Goal: Communication & Community: Answer question/provide support

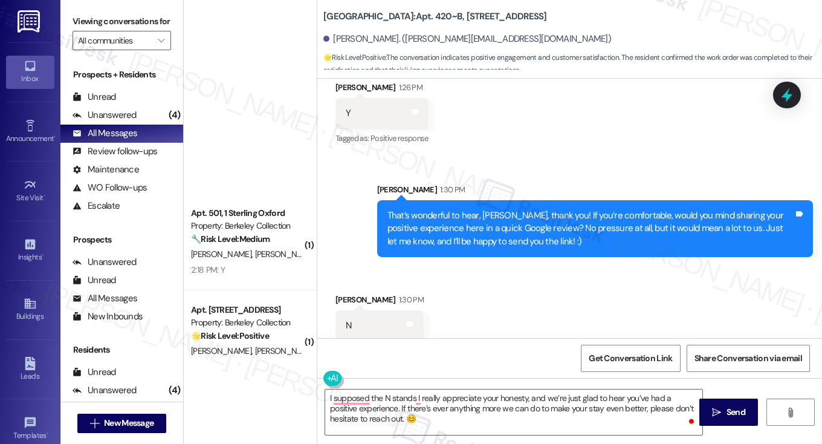
scroll to position [484, 0]
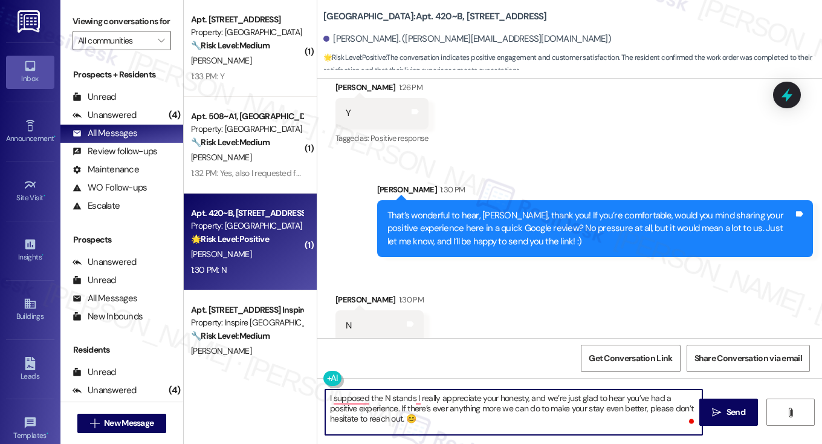
click at [418, 399] on textarea "I supposed the N stands I really appreciate your honesty, and we’re just glad t…" at bounding box center [513, 411] width 377 height 45
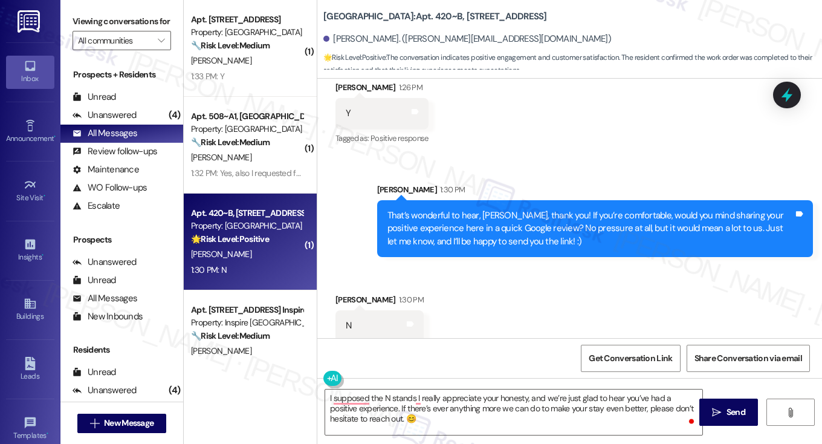
click at [416, 200] on div "That’s wonderful to hear, Jinghua, thank you! If you’re comfortable, would you …" at bounding box center [595, 228] width 436 height 57
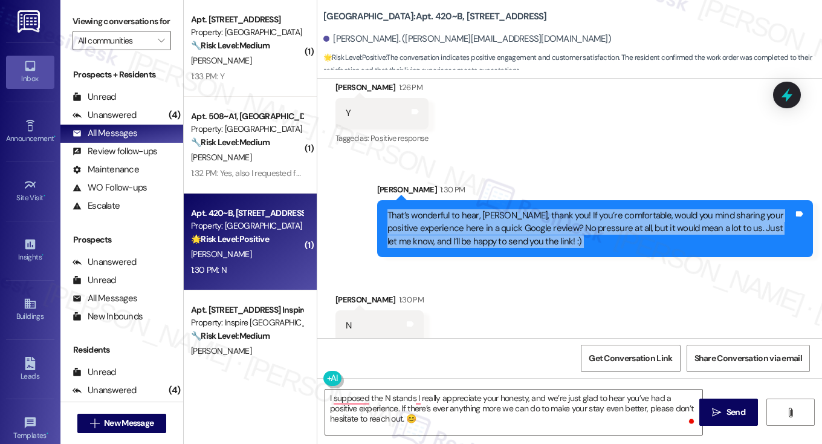
click at [416, 200] on div "That’s wonderful to hear, Jinghua, thank you! If you’re comfortable, would you …" at bounding box center [595, 228] width 436 height 57
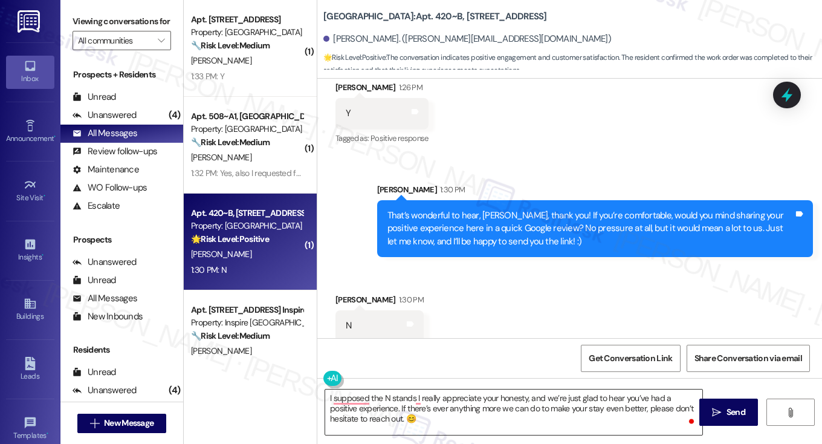
click at [410, 397] on textarea "I supposed the N stands I really appreciate your honesty, and we’re just glad t…" at bounding box center [513, 411] width 377 height 45
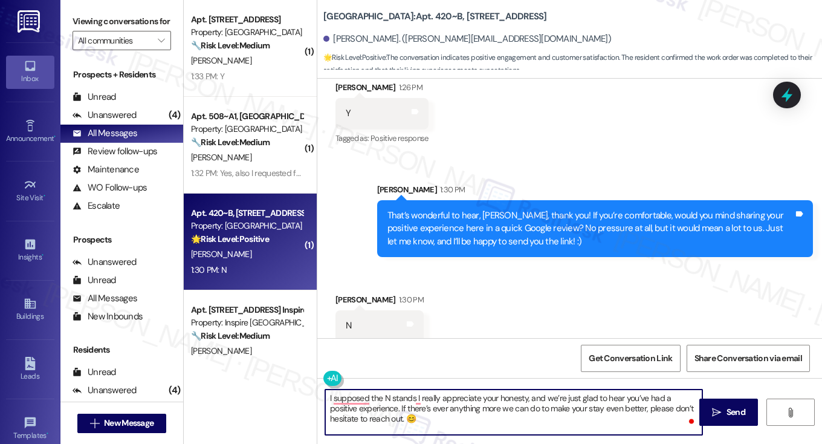
click at [410, 397] on textarea "I supposed the N stands I really appreciate your honesty, and we’re just glad t…" at bounding box center [513, 411] width 377 height 45
click at [415, 397] on textarea "I supposed the N stands I really appreciate your honesty, and we’re just glad t…" at bounding box center [513, 411] width 377 height 45
click at [417, 397] on textarea "I supposed the N stands I really appreciate your honesty, and we’re just glad t…" at bounding box center [513, 411] width 377 height 45
click at [411, 398] on textarea "I supposed the N stands I really appreciate your honesty, and we’re just glad t…" at bounding box center [513, 411] width 377 height 45
click at [467, 209] on div "That’s wonderful to hear, Jinghua, thank you! If you’re comfortable, would you …" at bounding box center [590, 228] width 407 height 39
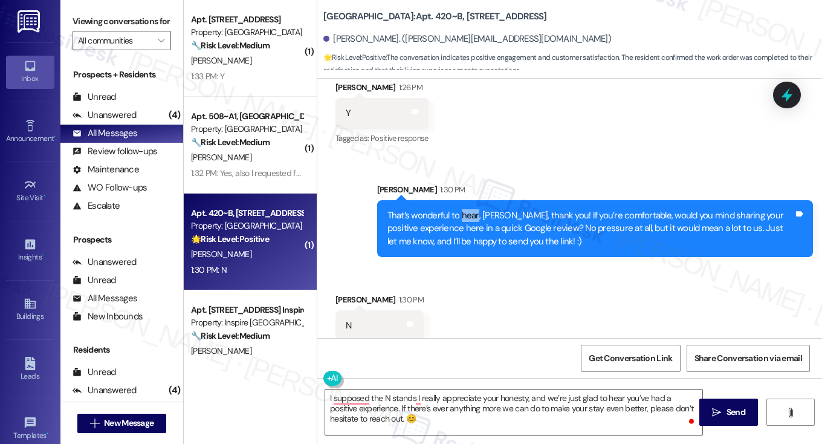
click at [467, 209] on div "That’s wonderful to hear, Jinghua, thank you! If you’re comfortable, would you …" at bounding box center [590, 228] width 407 height 39
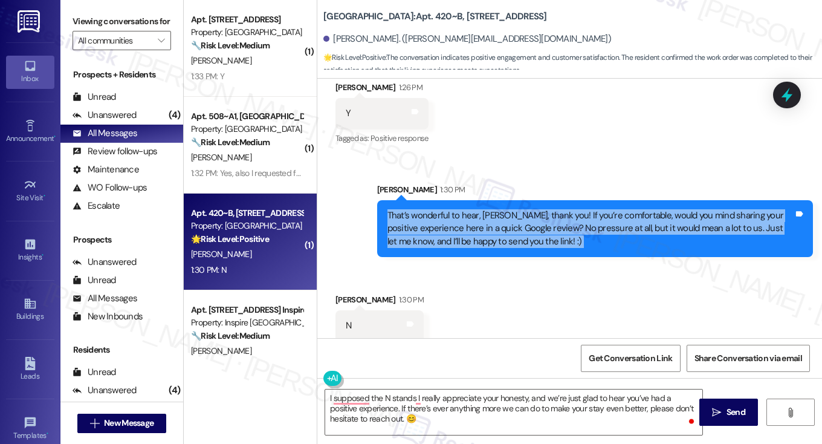
drag, startPoint x: 467, startPoint y: 205, endPoint x: 460, endPoint y: 213, distance: 10.3
click at [460, 215] on div "That’s wonderful to hear, Jinghua, thank you! If you’re comfortable, would you …" at bounding box center [590, 228] width 407 height 39
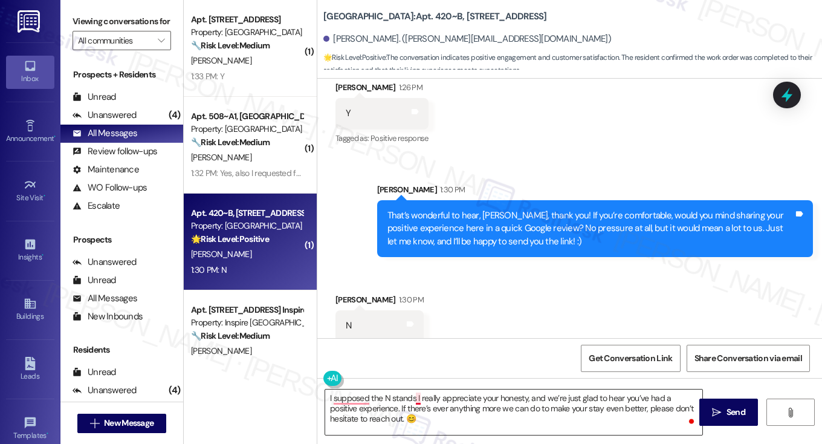
click at [413, 396] on textarea "I supposed the N stands I really appreciate your honesty, and we’re just glad t…" at bounding box center [513, 411] width 377 height 45
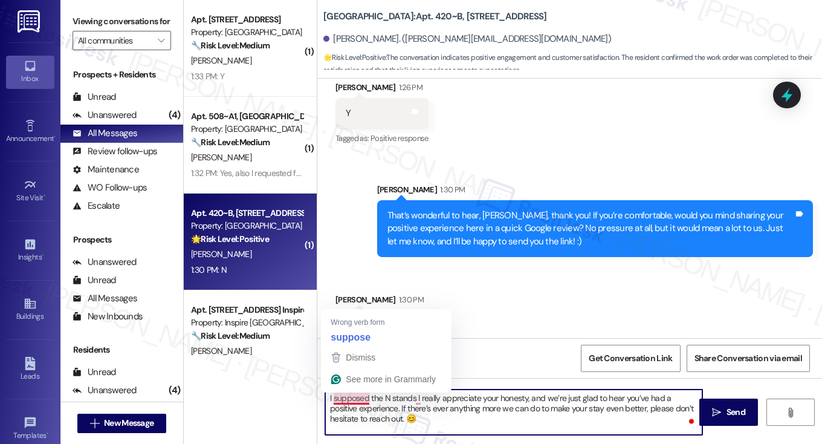
click at [332, 399] on textarea "I supposed the N stands I really appreciate your honesty, and we’re just glad t…" at bounding box center [513, 411] width 377 height 45
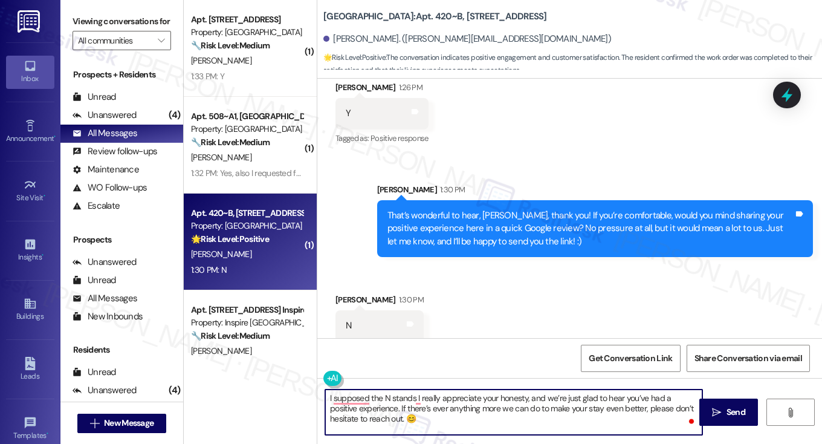
click at [412, 398] on textarea "I supposed the N stands I really appreciate your honesty, and we’re just glad t…" at bounding box center [513, 411] width 377 height 45
click at [531, 418] on textarea "I supposed the N stands for a no for now. I really appreciate your honesty, and…" at bounding box center [513, 411] width 377 height 45
click at [424, 396] on textarea "I suppose the N stands for a no for now. I really appreciate your honesty, and …" at bounding box center [513, 411] width 377 height 45
click at [479, 401] on textarea "I suppose the N stands for a no for now. I really appreciate your honesty, and …" at bounding box center [513, 411] width 377 height 45
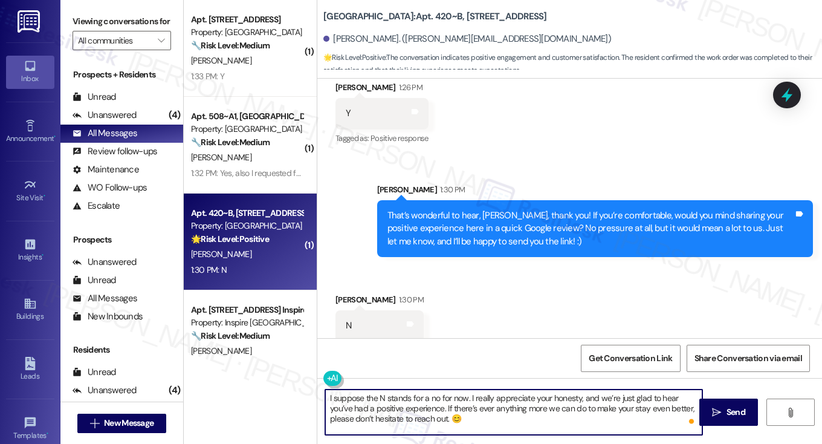
click at [479, 401] on textarea "I suppose the N stands for a no for now. I really appreciate your honesty, and …" at bounding box center [513, 411] width 377 height 45
click at [517, 391] on textarea "I suppose the N stands for a no for now. I appreciate your honesty, and we’re j…" at bounding box center [513, 411] width 377 height 45
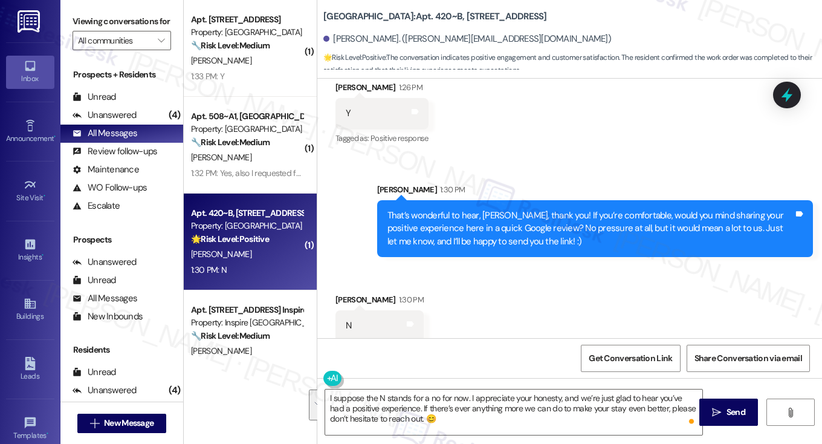
click at [627, 306] on div "Received via SMS Jinghua Feng 1:30 PM N Tags and notes" at bounding box center [569, 308] width 505 height 84
click at [392, 401] on textarea "I suppose the N stands for a no for now. I appreciate your honesty, and we’re j…" at bounding box center [513, 411] width 377 height 45
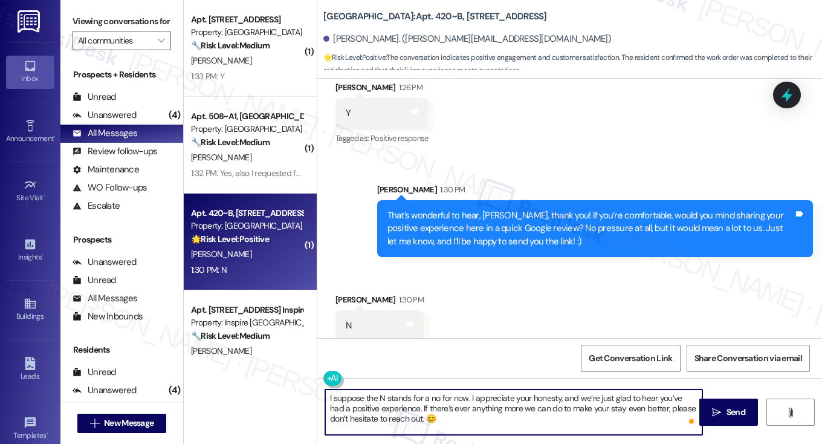
click at [392, 401] on textarea "I suppose the N stands for a no for now. I appreciate your honesty, and we’re j…" at bounding box center [513, 411] width 377 height 45
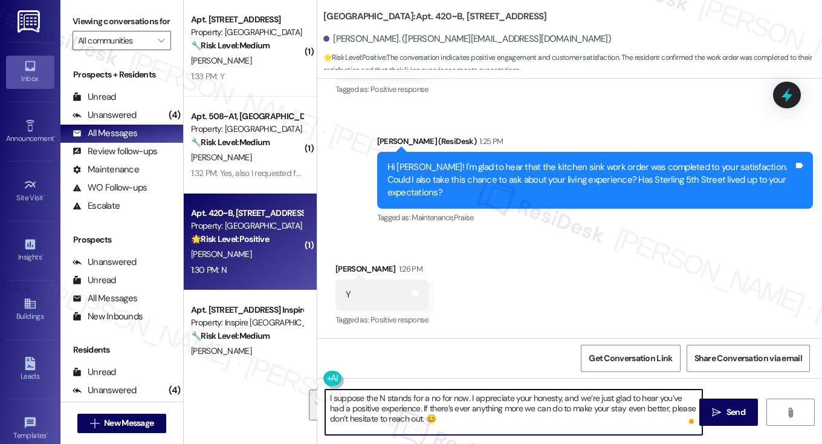
scroll to position [487, 0]
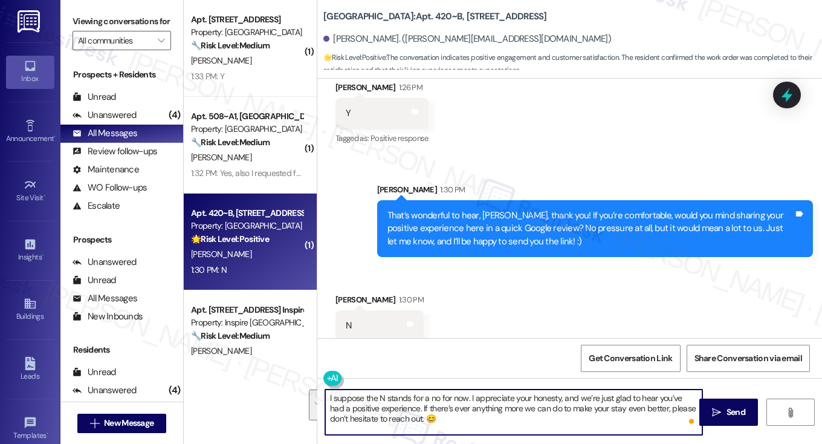
click at [438, 415] on textarea "I suppose the N stands for a no for now. I appreciate your honesty, and we’re j…" at bounding box center [513, 411] width 377 height 45
click at [591, 309] on div "Received via SMS Jinghua Feng 1:30 PM N Tags and notes" at bounding box center [569, 308] width 505 height 84
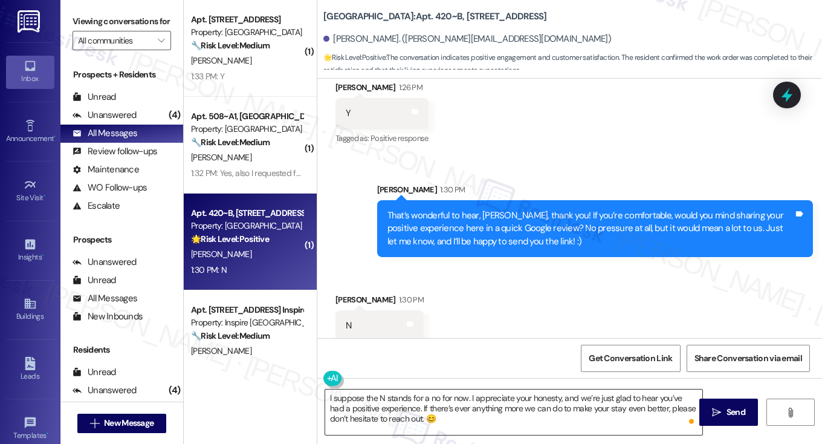
click at [550, 395] on textarea "I suppose the N stands for a no for now. I appreciate your honesty, and we’re j…" at bounding box center [513, 411] width 377 height 45
click at [549, 395] on textarea "I suppose the N stands for a no for now. I appreciate your honesty, and we’re j…" at bounding box center [513, 411] width 377 height 45
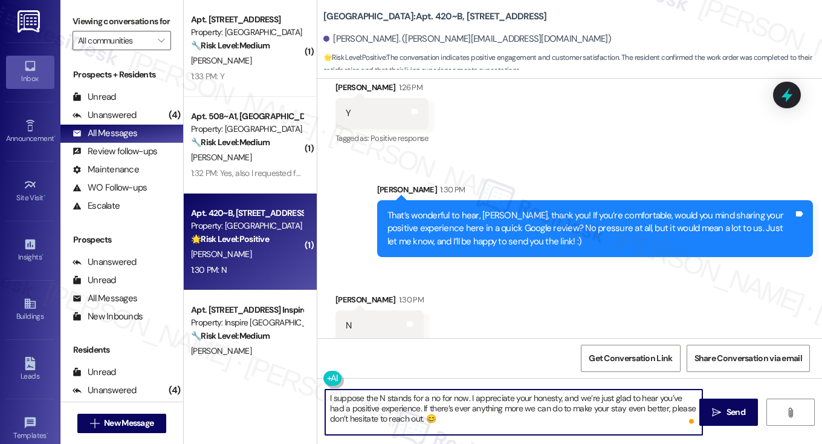
click at [562, 289] on div "Received via SMS Jinghua Feng 1:30 PM N Tags and notes" at bounding box center [569, 308] width 505 height 84
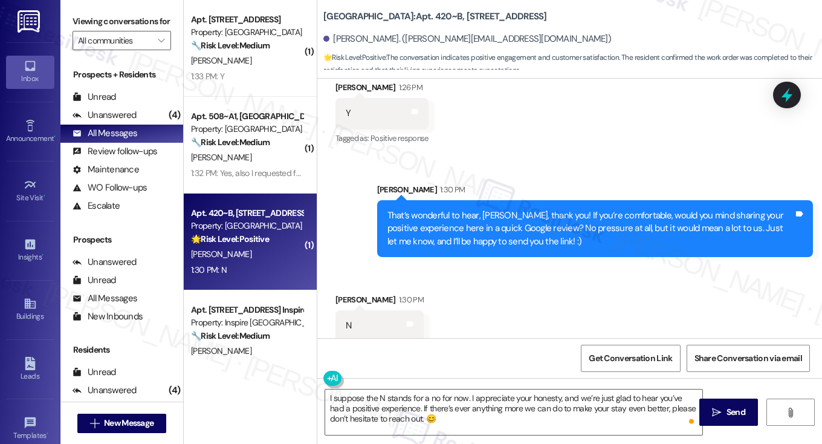
drag, startPoint x: 717, startPoint y: 401, endPoint x: 322, endPoint y: 343, distance: 399.1
click at [348, 316] on div "WO Lease started Aug 31, 2025 at 8:00 PM Show details Survey, sent via SMS Resi…" at bounding box center [569, 301] width 505 height 444
drag, startPoint x: 326, startPoint y: 395, endPoint x: 339, endPoint y: 389, distance: 14.1
click at [326, 395] on textarea "I suppose the N stands for a no for now. I appreciate your honesty, and we’re j…" at bounding box center [513, 411] width 377 height 45
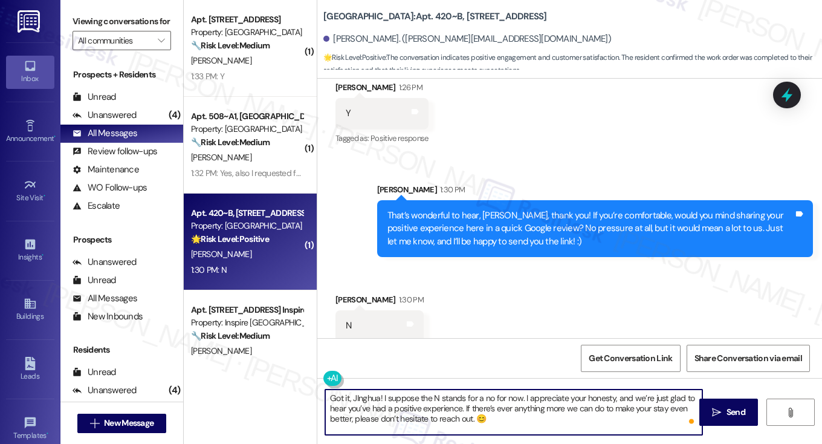
click at [355, 394] on textarea "Got it, JInghua! I suppose the N stands for a no for now. I appreciate your hon…" at bounding box center [513, 411] width 377 height 45
type textarea "Got it, Jinghua! I suppose the N stands for a no for now. I appreciate your hon…"
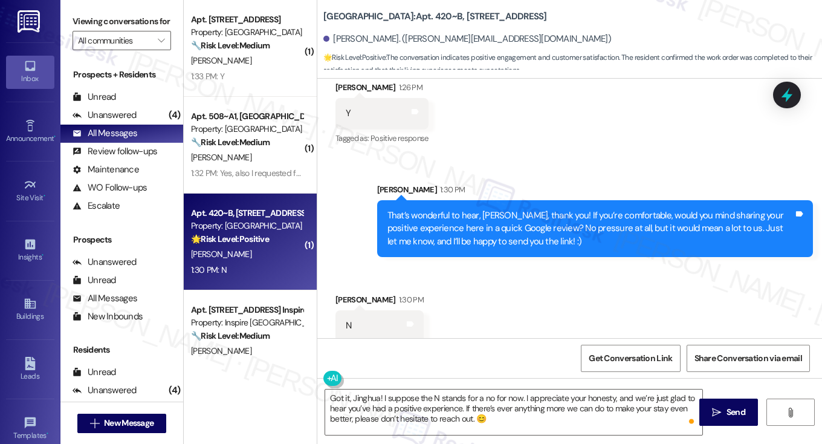
click at [518, 340] on div "Get Conversation Link Share Conversation via email" at bounding box center [569, 358] width 505 height 40
click at [515, 403] on textarea "Got it, Jinghua! I suppose the N stands for a no for now. I appreciate your hon…" at bounding box center [513, 411] width 377 height 45
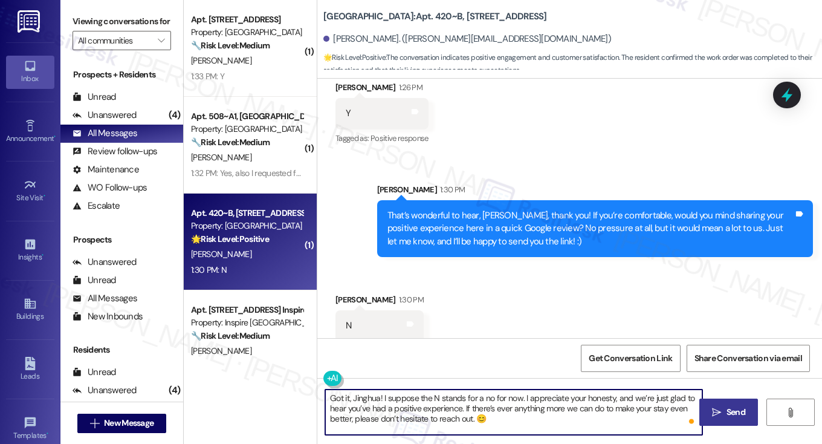
click at [734, 413] on span "Send" at bounding box center [736, 412] width 19 height 13
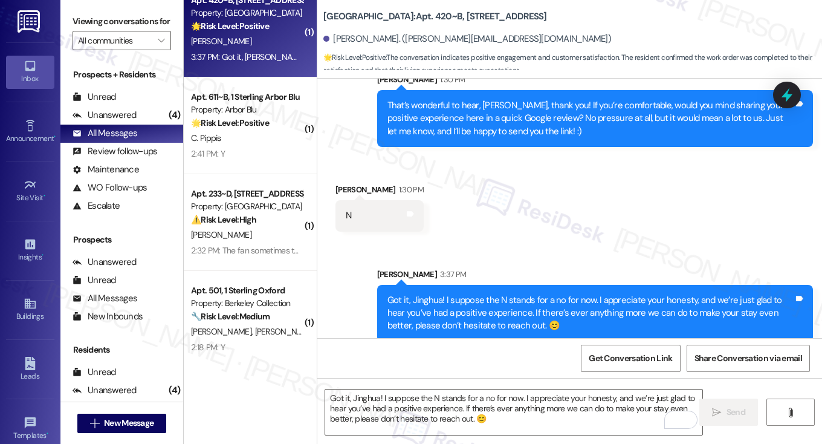
scroll to position [0, 0]
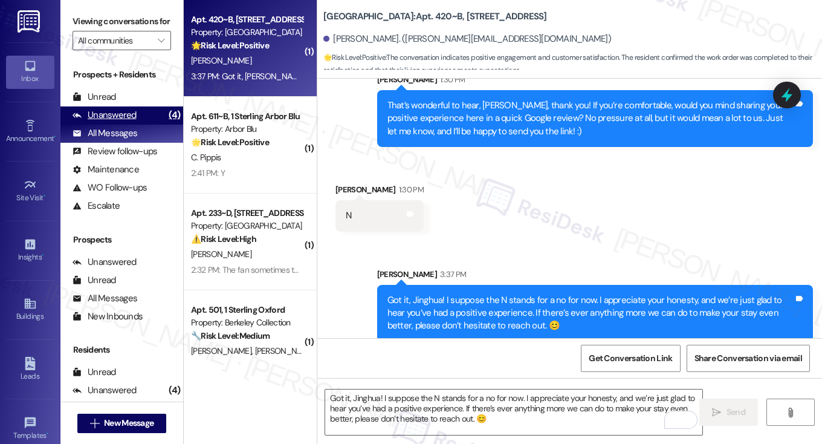
click at [143, 125] on div "Unanswered (4)" at bounding box center [121, 115] width 123 height 18
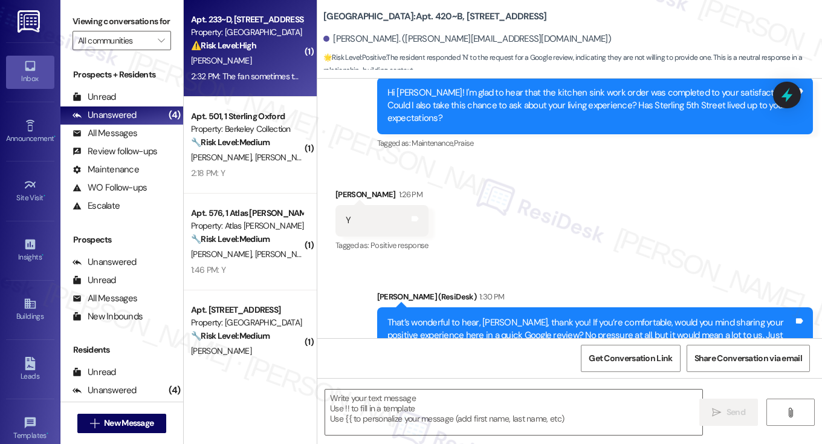
type textarea "Fetching suggested responses. Please feel free to read through the conversation…"
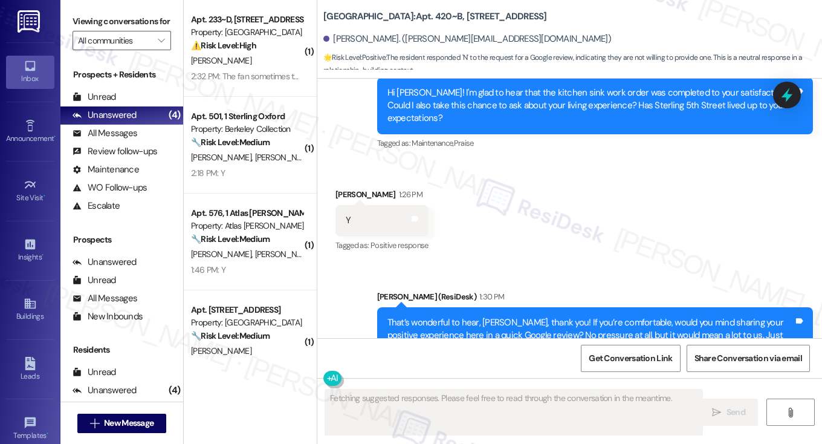
click at [235, 44] on strong "⚠️ Risk Level: High" at bounding box center [223, 45] width 65 height 11
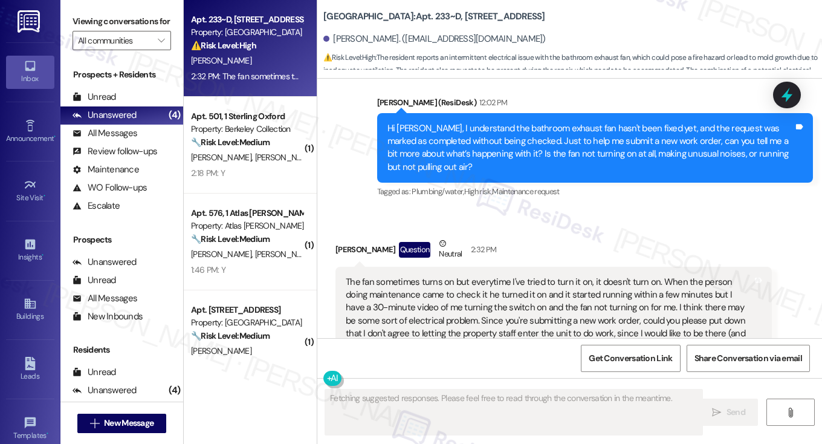
scroll to position [1902, 0]
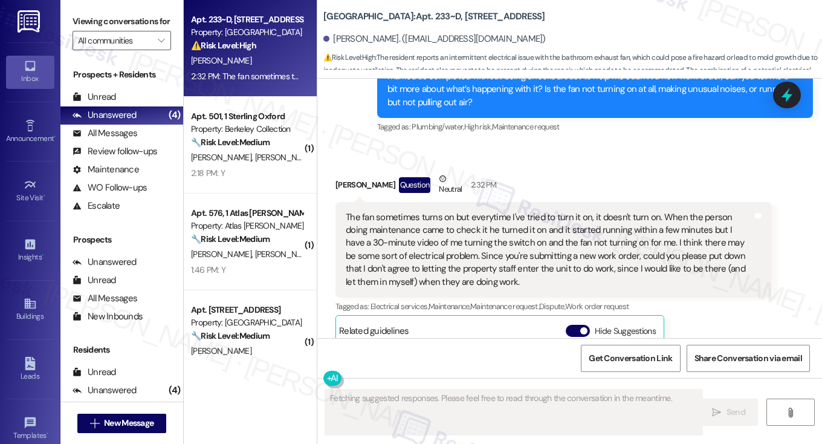
click at [401, 211] on div "The fan sometimes turns on but everytime I've tried to turn it on, it doesn't t…" at bounding box center [549, 250] width 407 height 78
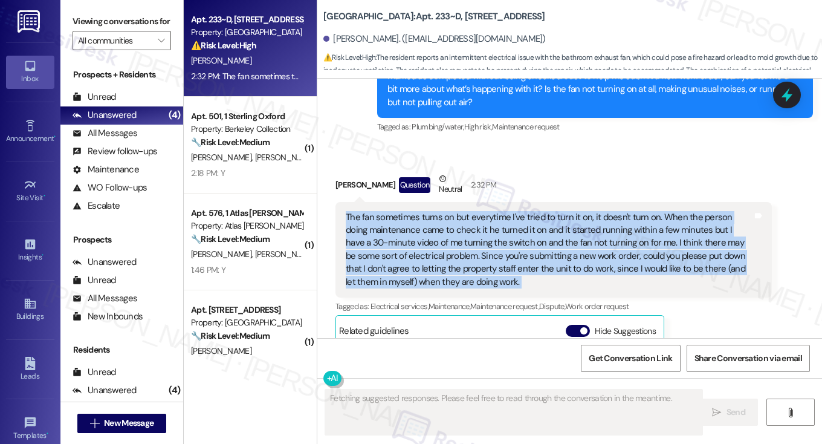
click at [401, 211] on div "The fan sometimes turns on but everytime I've tried to turn it on, it doesn't t…" at bounding box center [549, 250] width 407 height 78
click at [567, 218] on div "The fan sometimes turns on but everytime I've tried to turn it on, it doesn't t…" at bounding box center [549, 250] width 407 height 78
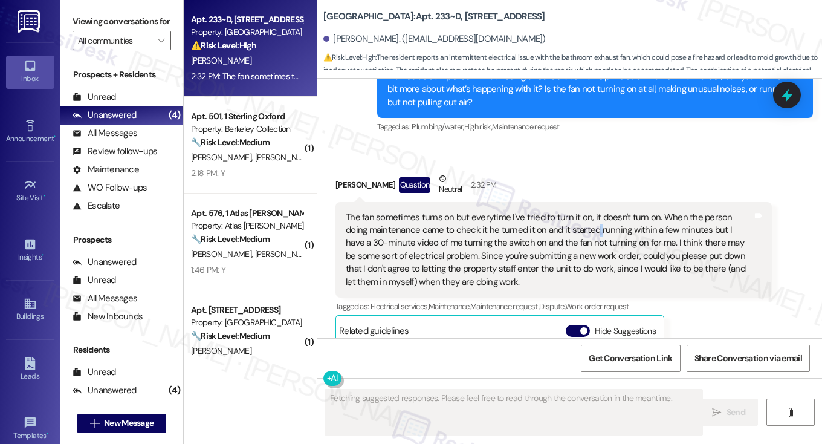
click at [567, 218] on div "The fan sometimes turns on but everytime I've tried to turn it on, it doesn't t…" at bounding box center [549, 250] width 407 height 78
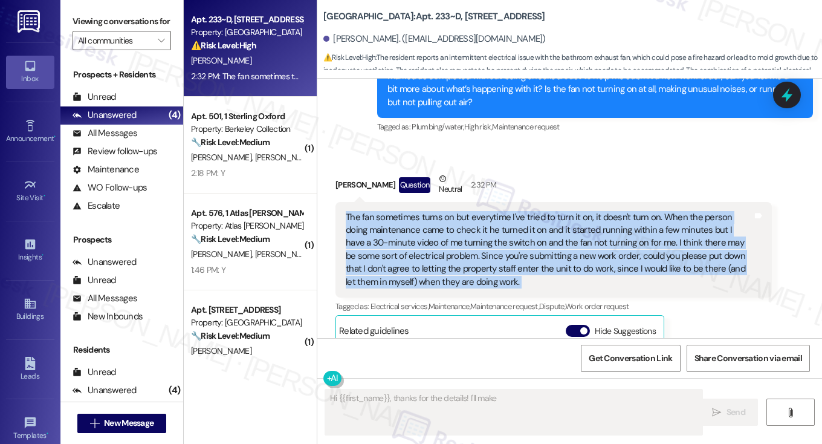
click at [567, 218] on div "The fan sometimes turns on but everytime I've tried to turn it on, it doesn't t…" at bounding box center [549, 250] width 407 height 78
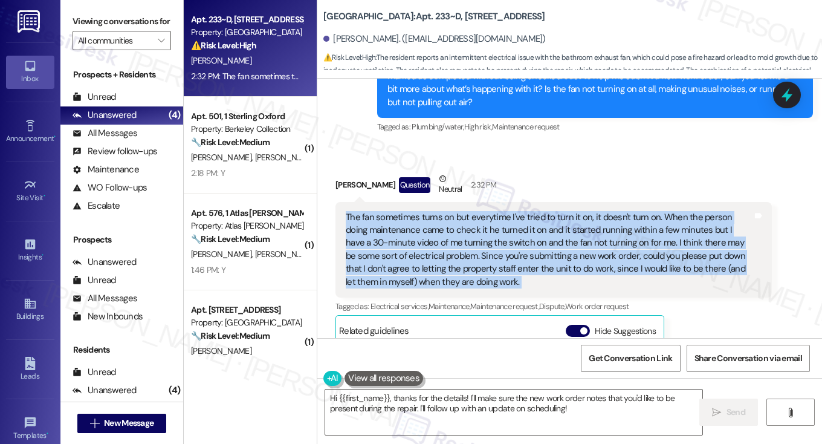
click at [443, 227] on div "The fan sometimes turns on but everytime I've tried to turn it on, it doesn't t…" at bounding box center [549, 250] width 407 height 78
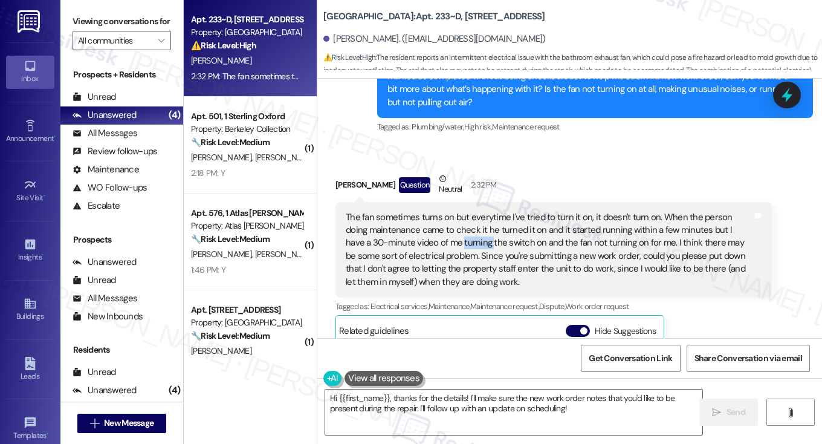
click at [443, 227] on div "The fan sometimes turns on but everytime I've tried to turn it on, it doesn't t…" at bounding box center [549, 250] width 407 height 78
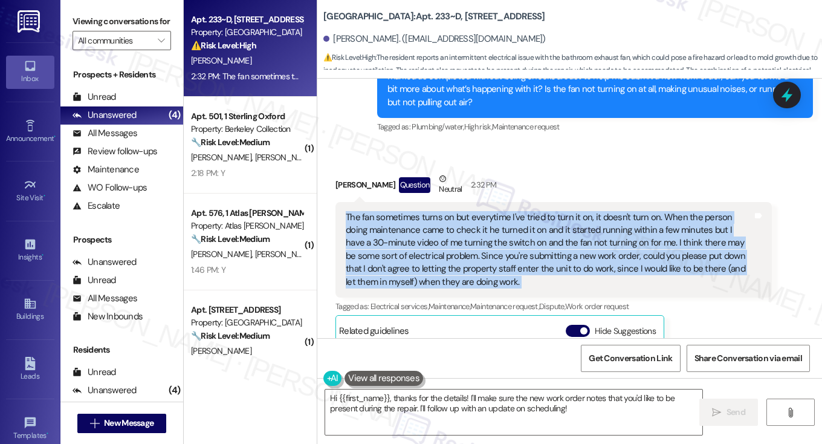
click at [443, 227] on div "The fan sometimes turns on but everytime I've tried to turn it on, it doesn't t…" at bounding box center [549, 250] width 407 height 78
click at [551, 224] on div "The fan sometimes turns on but everytime I've tried to turn it on, it doesn't t…" at bounding box center [549, 250] width 407 height 78
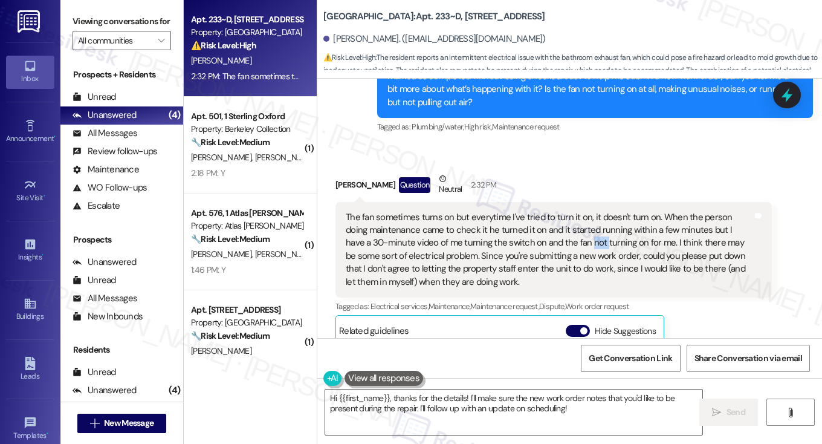
click at [551, 224] on div "The fan sometimes turns on but everytime I've tried to turn it on, it doesn't t…" at bounding box center [549, 250] width 407 height 78
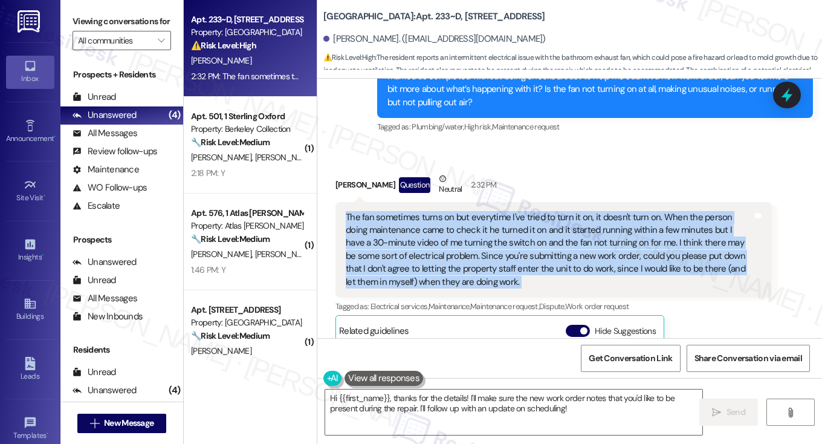
click at [551, 224] on div "The fan sometimes turns on but everytime I've tried to turn it on, it doesn't t…" at bounding box center [549, 250] width 407 height 78
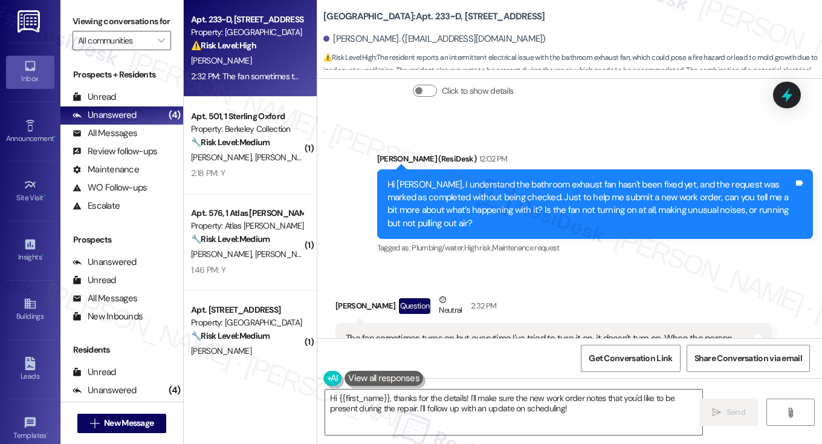
click at [447, 186] on div "Hi [PERSON_NAME], I understand the bathroom exhaust fan hasn't been fixed yet, …" at bounding box center [590, 204] width 407 height 52
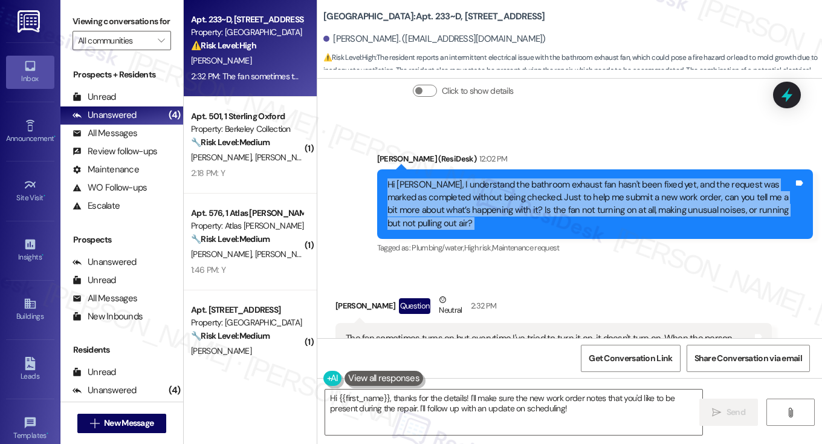
click at [447, 186] on div "Hi [PERSON_NAME], I understand the bathroom exhaust fan hasn't been fixed yet, …" at bounding box center [590, 204] width 407 height 52
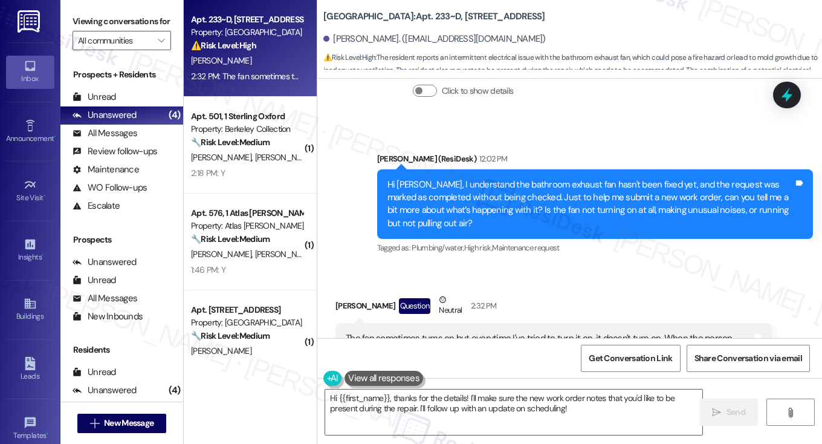
click at [445, 239] on div "Tagged as: Plumbing/water , Click to highlight conversations about Plumbing/wat…" at bounding box center [595, 248] width 436 height 18
click at [453, 218] on div "Hi Mira, I understand the bathroom exhaust fan hasn't been fixed yet, and the r…" at bounding box center [595, 204] width 436 height 70
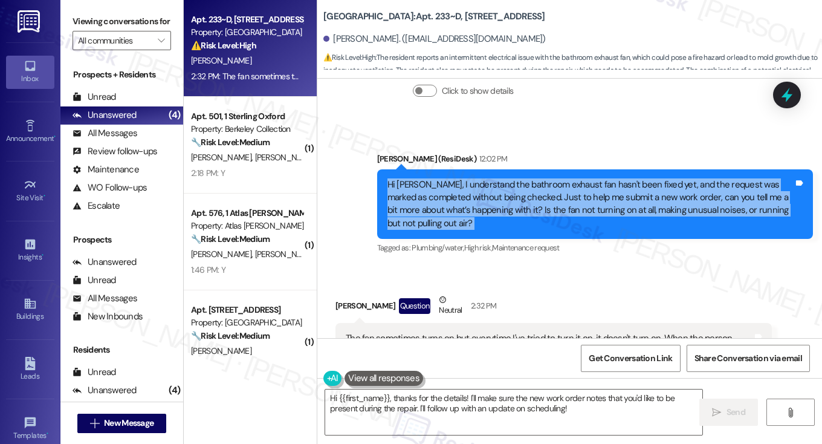
click at [453, 218] on div "Hi Mira, I understand the bathroom exhaust fan hasn't been fixed yet, and the r…" at bounding box center [595, 204] width 436 height 70
click at [447, 201] on div "Hi [PERSON_NAME], I understand the bathroom exhaust fan hasn't been fixed yet, …" at bounding box center [590, 204] width 407 height 52
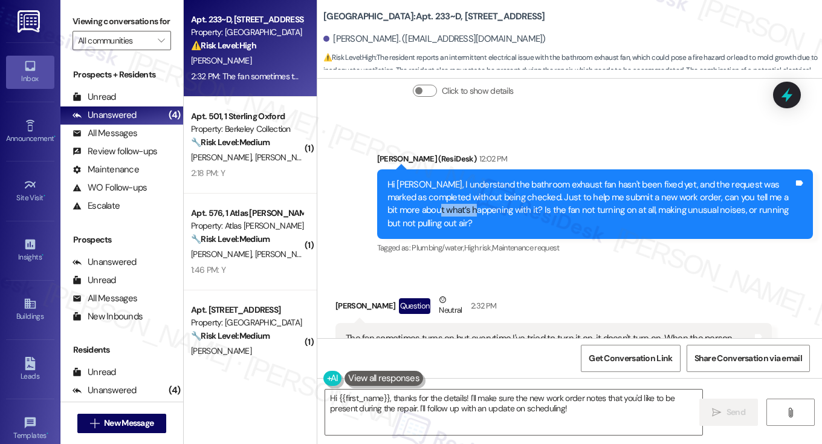
click at [447, 201] on div "Hi [PERSON_NAME], I understand the bathroom exhaust fan hasn't been fixed yet, …" at bounding box center [590, 204] width 407 height 52
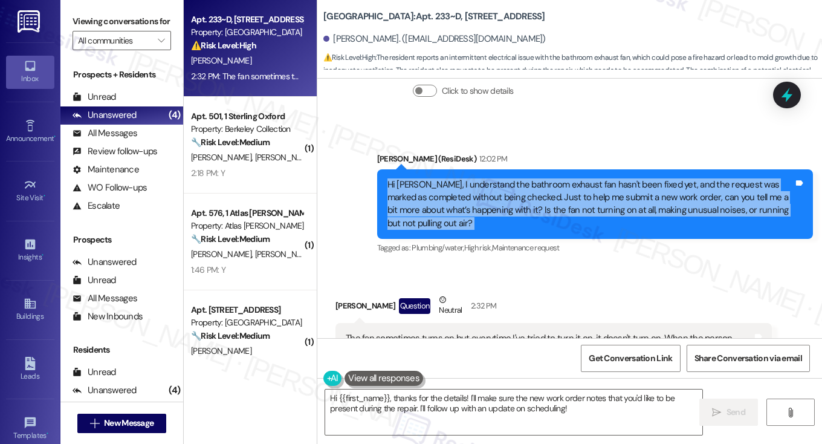
click at [447, 201] on div "Hi [PERSON_NAME], I understand the bathroom exhaust fan hasn't been fixed yet, …" at bounding box center [590, 204] width 407 height 52
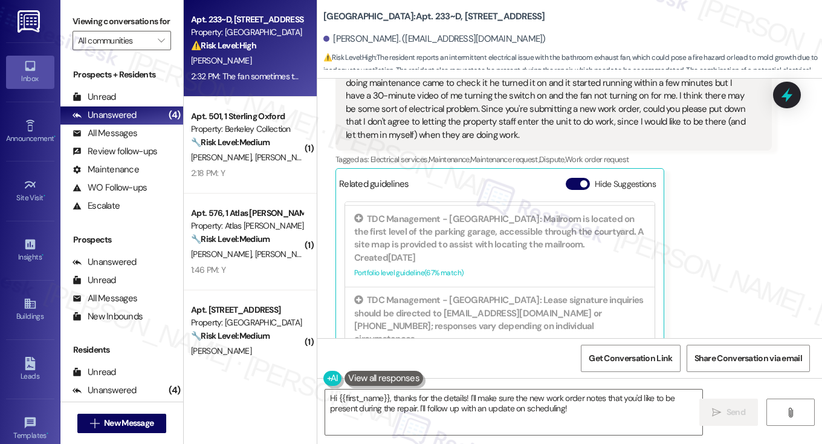
scroll to position [2084, 0]
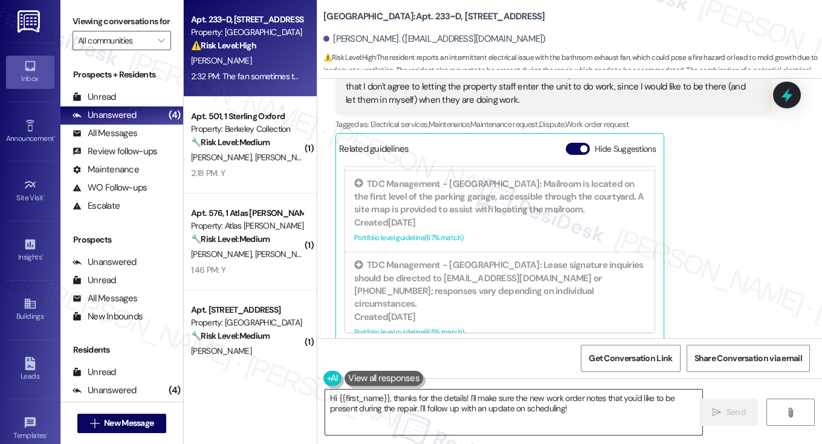
click at [501, 397] on textarea "Hi {{first_name}}, thanks for the details! I'll make sure the new work order no…" at bounding box center [513, 411] width 377 height 45
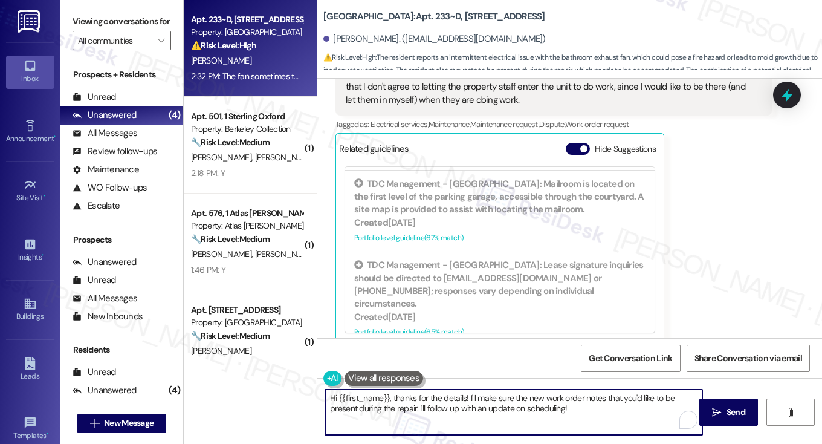
click at [501, 397] on textarea "Hi {{first_name}}, thanks for the details! I'll make sure the new work order no…" at bounding box center [513, 411] width 377 height 45
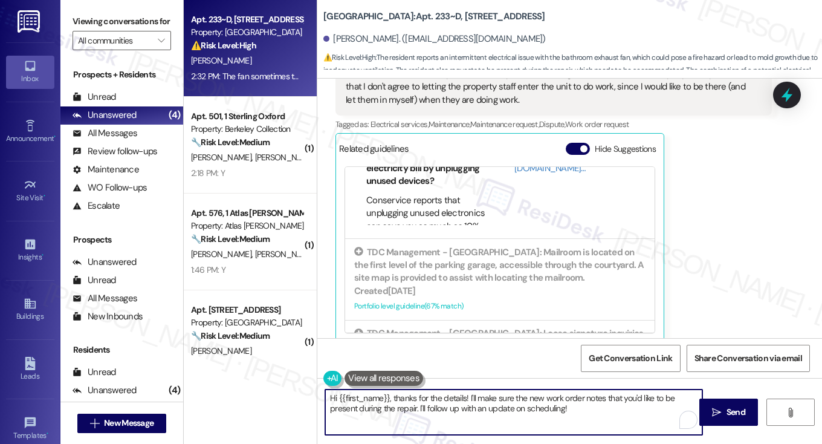
scroll to position [63, 0]
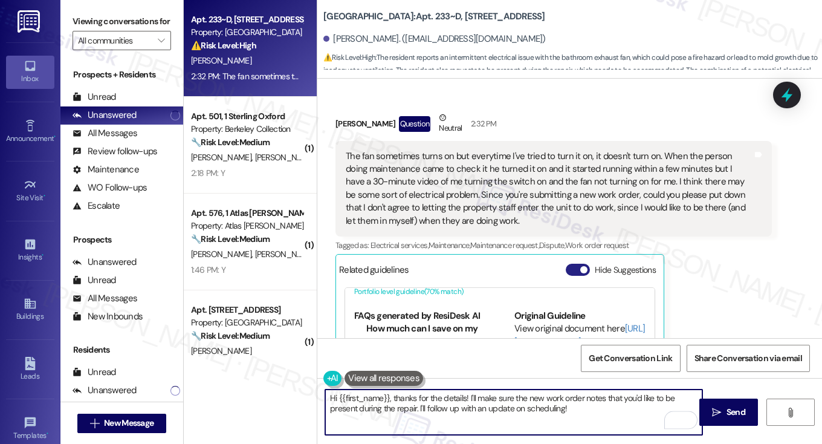
click at [573, 264] on button "Hide Suggestions" at bounding box center [578, 270] width 24 height 12
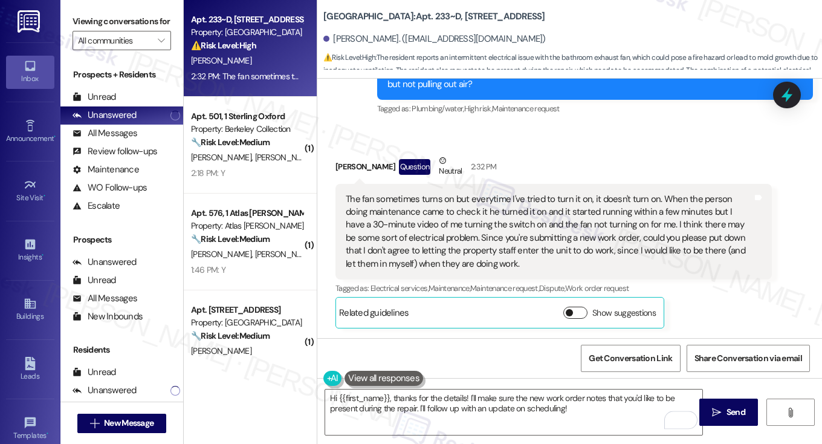
scroll to position [1907, 0]
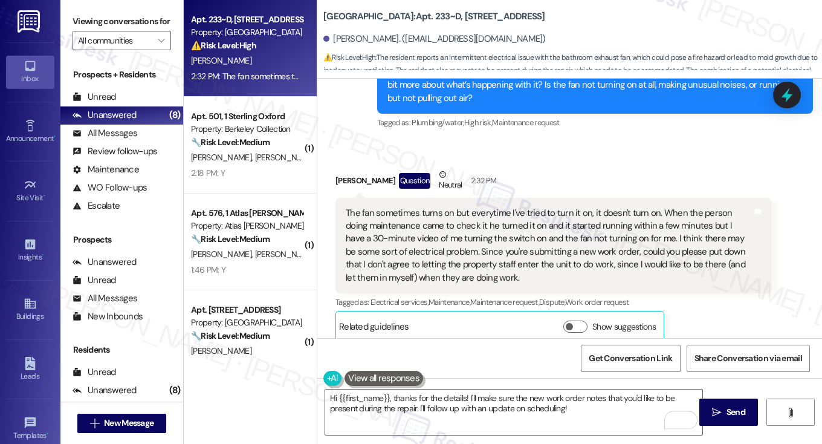
click at [436, 222] on div "The fan sometimes turns on but everytime I've tried to turn it on, it doesn't t…" at bounding box center [549, 246] width 407 height 78
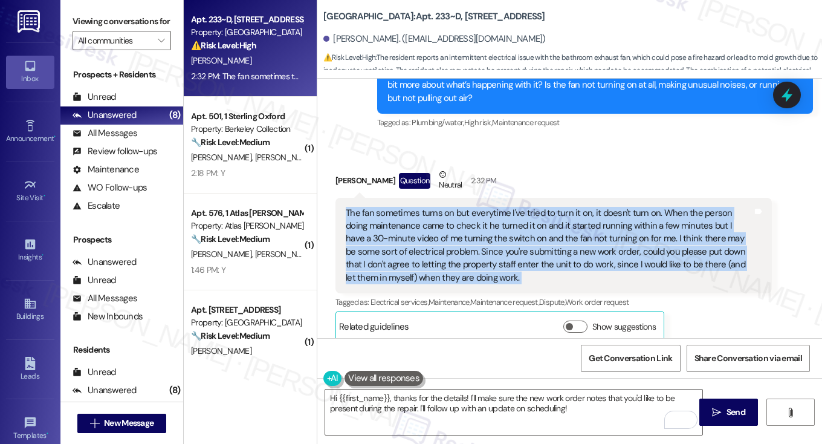
click at [436, 222] on div "The fan sometimes turns on but everytime I've tried to turn it on, it doesn't t…" at bounding box center [549, 246] width 407 height 78
click at [433, 215] on div "The fan sometimes turns on but everytime I've tried to turn it on, it doesn't t…" at bounding box center [549, 246] width 407 height 78
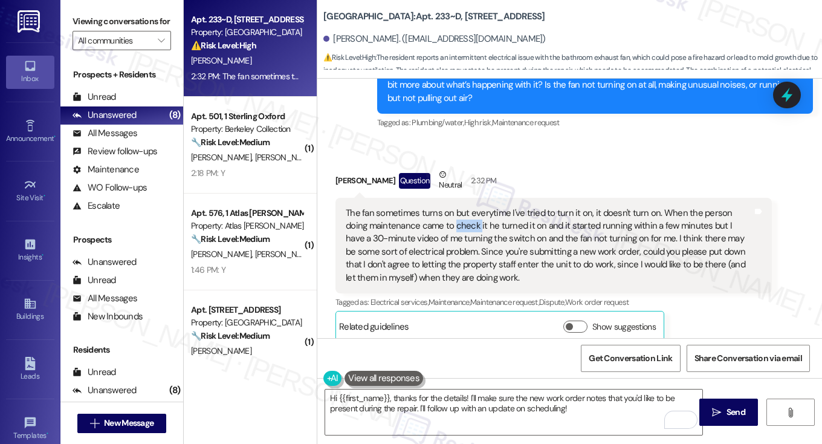
click at [433, 215] on div "The fan sometimes turns on but everytime I've tried to turn it on, it doesn't t…" at bounding box center [549, 246] width 407 height 78
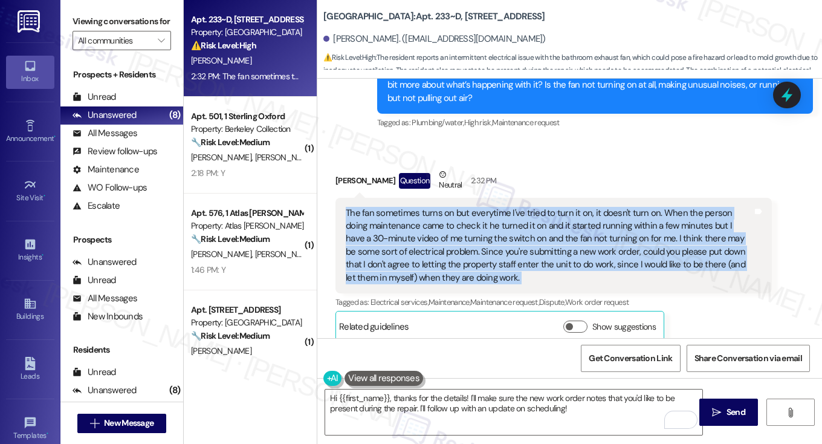
click at [433, 215] on div "The fan sometimes turns on but everytime I've tried to turn it on, it doesn't t…" at bounding box center [549, 246] width 407 height 78
click at [490, 207] on div "The fan sometimes turns on but everytime I've tried to turn it on, it doesn't t…" at bounding box center [549, 246] width 407 height 78
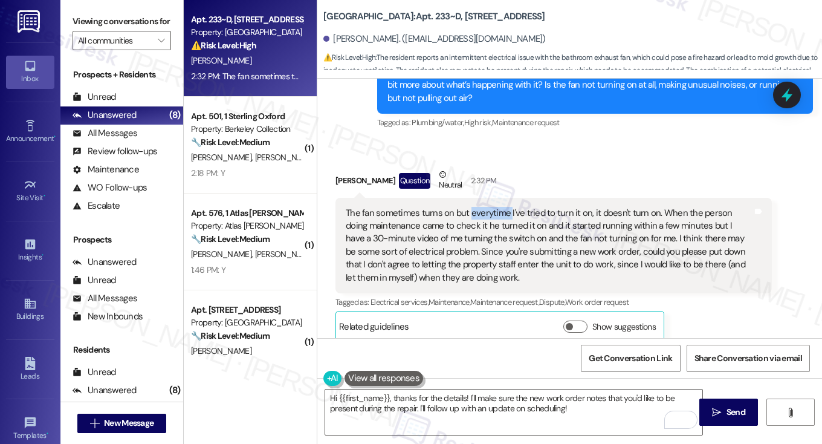
click at [490, 207] on div "The fan sometimes turns on but everytime I've tried to turn it on, it doesn't t…" at bounding box center [549, 246] width 407 height 78
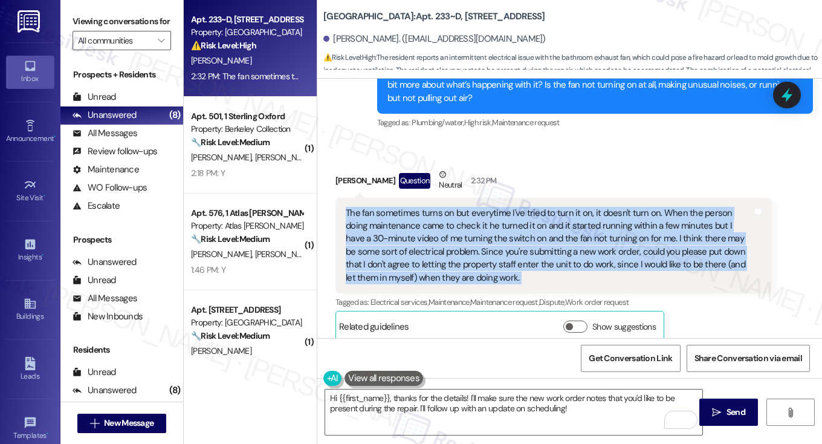
click at [490, 207] on div "The fan sometimes turns on but everytime I've tried to turn it on, it doesn't t…" at bounding box center [549, 246] width 407 height 78
click at [598, 219] on div "The fan sometimes turns on but everytime I've tried to turn it on, it doesn't t…" at bounding box center [549, 246] width 407 height 78
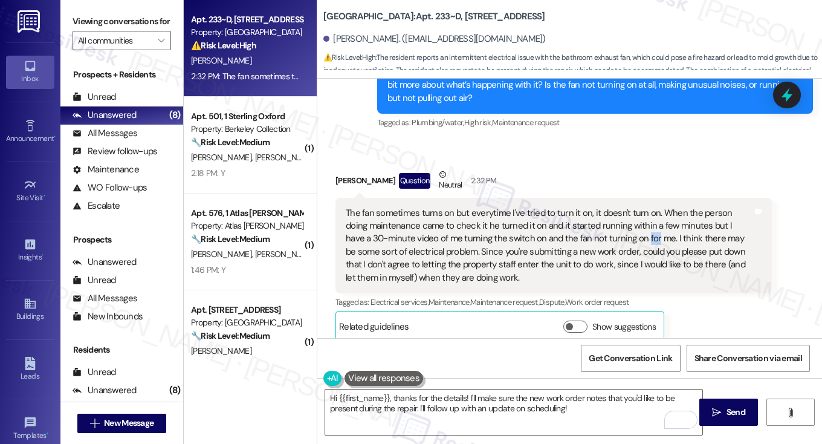
click at [598, 219] on div "The fan sometimes turns on but everytime I've tried to turn it on, it doesn't t…" at bounding box center [549, 246] width 407 height 78
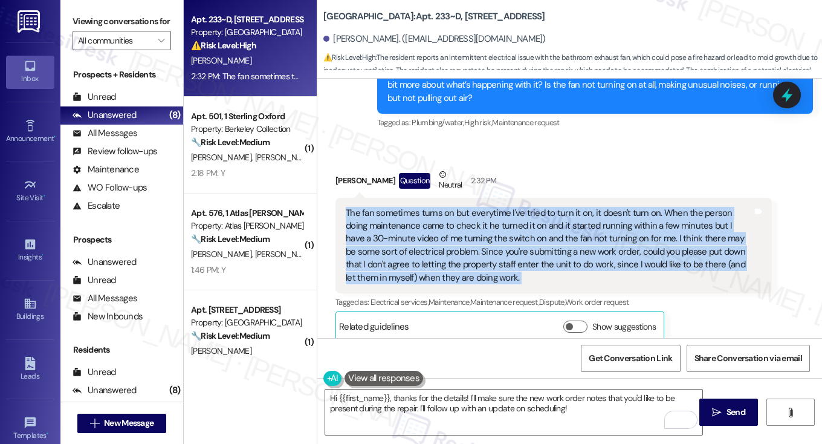
click at [598, 219] on div "The fan sometimes turns on but everytime I've tried to turn it on, it doesn't t…" at bounding box center [549, 246] width 407 height 78
click at [490, 235] on div "The fan sometimes turns on but everytime I've tried to turn it on, it doesn't t…" at bounding box center [549, 246] width 407 height 78
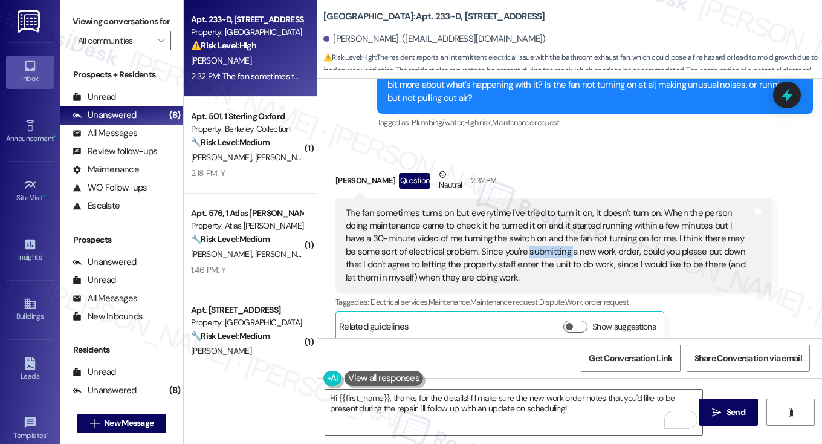
click at [490, 235] on div "The fan sometimes turns on but everytime I've tried to turn it on, it doesn't t…" at bounding box center [549, 246] width 407 height 78
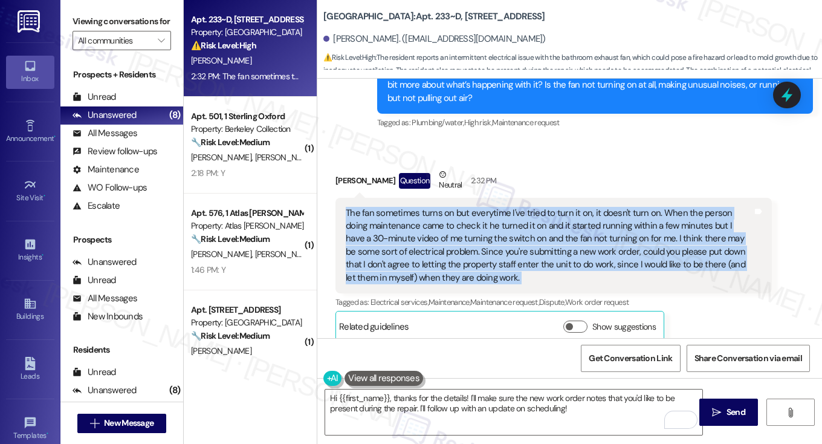
click at [490, 235] on div "The fan sometimes turns on but everytime I've tried to turn it on, it doesn't t…" at bounding box center [549, 246] width 407 height 78
click at [462, 253] on div "The fan sometimes turns on but everytime I've tried to turn it on, it doesn't t…" at bounding box center [549, 246] width 407 height 78
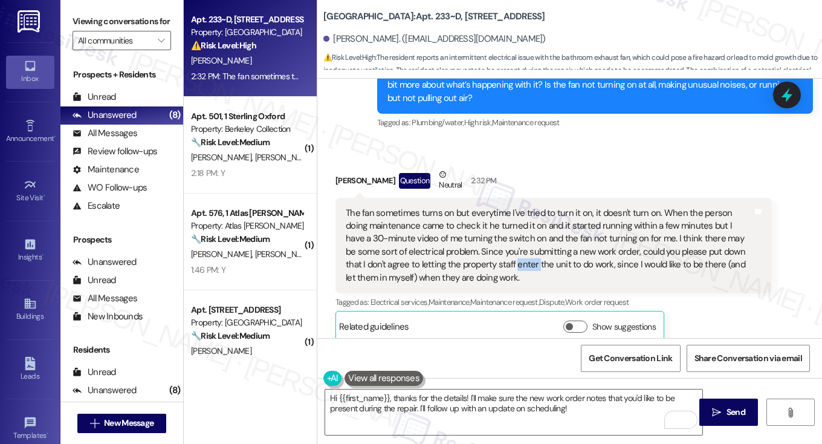
click at [462, 253] on div "The fan sometimes turns on but everytime I've tried to turn it on, it doesn't t…" at bounding box center [549, 246] width 407 height 78
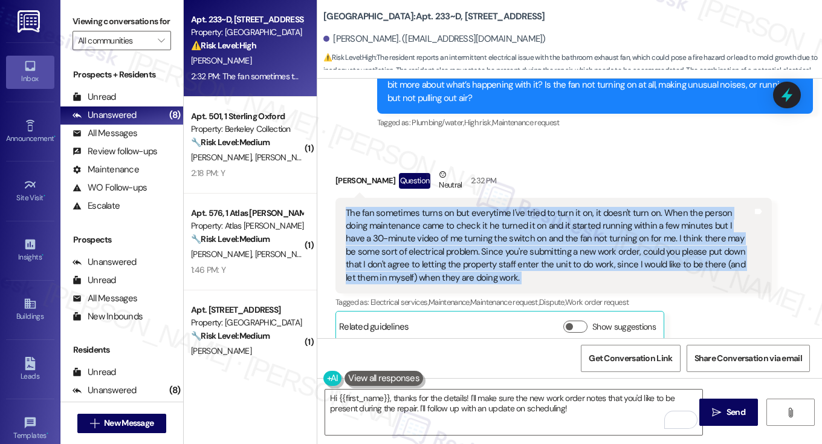
click at [462, 253] on div "The fan sometimes turns on but everytime I've tried to turn it on, it doesn't t…" at bounding box center [549, 246] width 407 height 78
click at [543, 253] on div "The fan sometimes turns on but everytime I've tried to turn it on, it doesn't t…" at bounding box center [549, 246] width 407 height 78
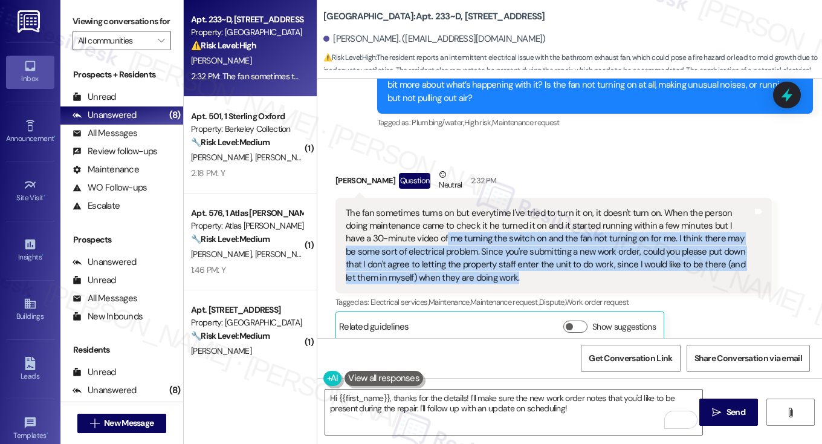
drag, startPoint x: 489, startPoint y: 263, endPoint x: 402, endPoint y: 224, distance: 95.5
click at [402, 224] on div "The fan sometimes turns on but everytime I've tried to turn it on, it doesn't t…" at bounding box center [549, 246] width 407 height 78
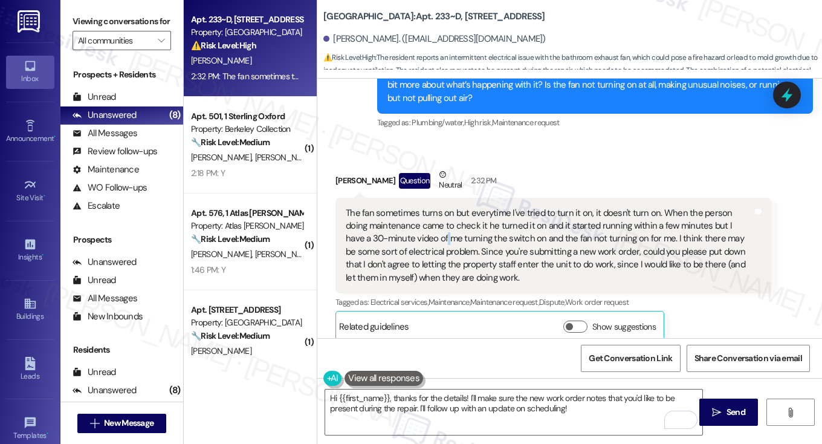
click at [402, 224] on div "The fan sometimes turns on but everytime I've tried to turn it on, it doesn't t…" at bounding box center [549, 246] width 407 height 78
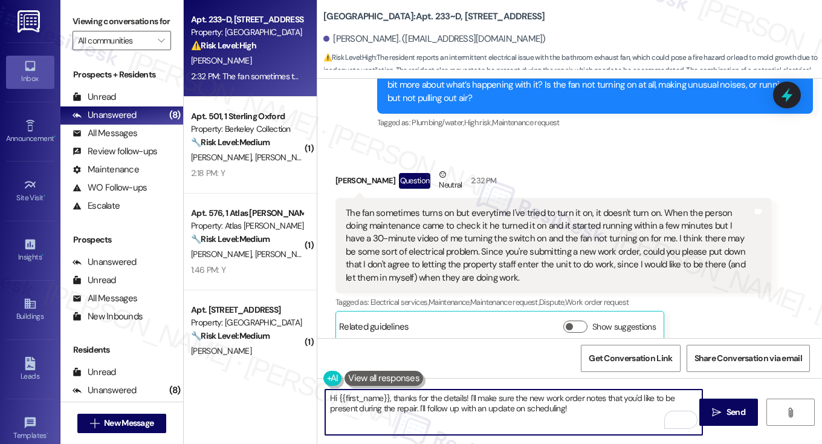
drag, startPoint x: 393, startPoint y: 397, endPoint x: 230, endPoint y: 394, distance: 163.3
click at [230, 394] on div "Apt. 233~D, 1 Sterling 5th Street Property: Sterling 5th Street ⚠️ Risk Level: …" at bounding box center [503, 222] width 638 height 444
click at [336, 168] on div "Mira Desai Question Neutral 2:32 PM" at bounding box center [554, 183] width 436 height 30
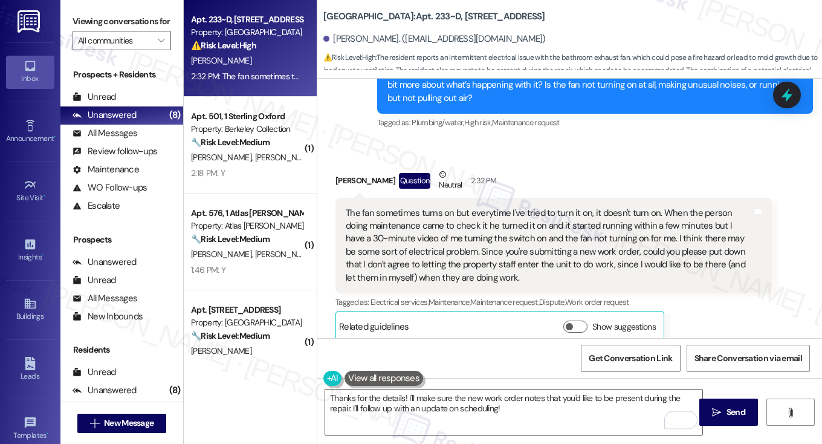
click at [336, 168] on div "Mira Desai Question Neutral 2:32 PM" at bounding box center [554, 183] width 436 height 30
click at [403, 395] on textarea "Thanks for the details! I'll make sure the new work order notes that you'd like…" at bounding box center [513, 411] width 377 height 45
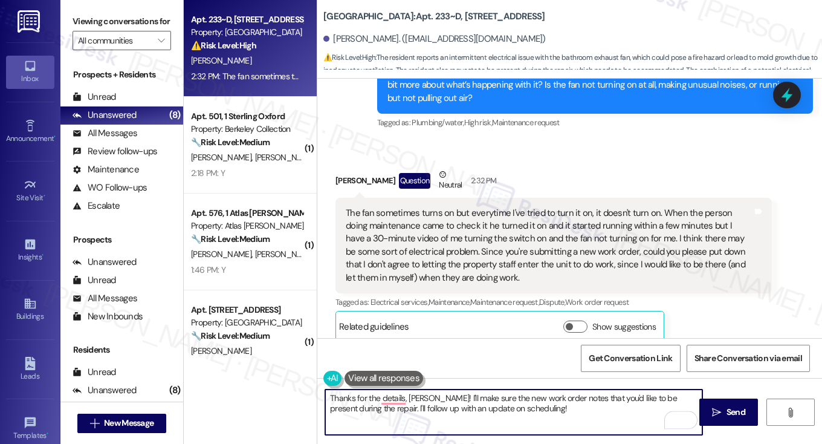
click at [527, 406] on textarea "Thanks for the details, Mira! I'll make sure the new work order notes that you'…" at bounding box center [513, 411] width 377 height 45
click at [401, 406] on textarea "Thanks for the details, Mira! I'll make sure the new work order notes that you'…" at bounding box center [513, 411] width 377 height 45
drag, startPoint x: 513, startPoint y: 415, endPoint x: 367, endPoint y: 409, distance: 145.8
click at [354, 413] on textarea "Thanks for the details, Mira! I'll make sure the new work order notes that you'…" at bounding box center [513, 411] width 377 height 45
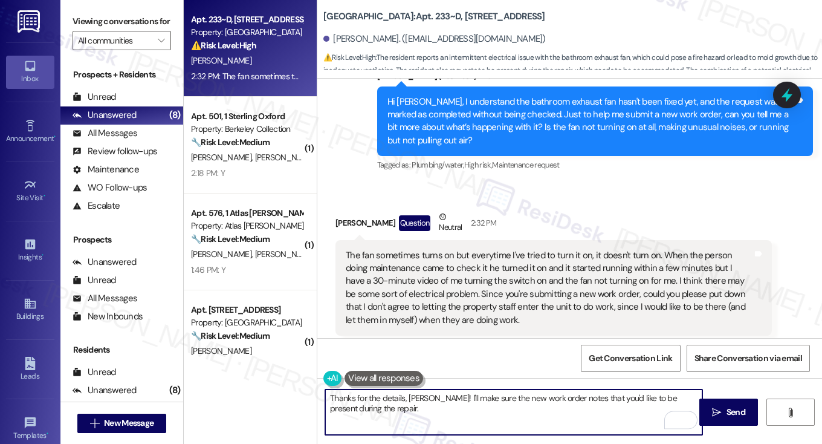
scroll to position [1846, 0]
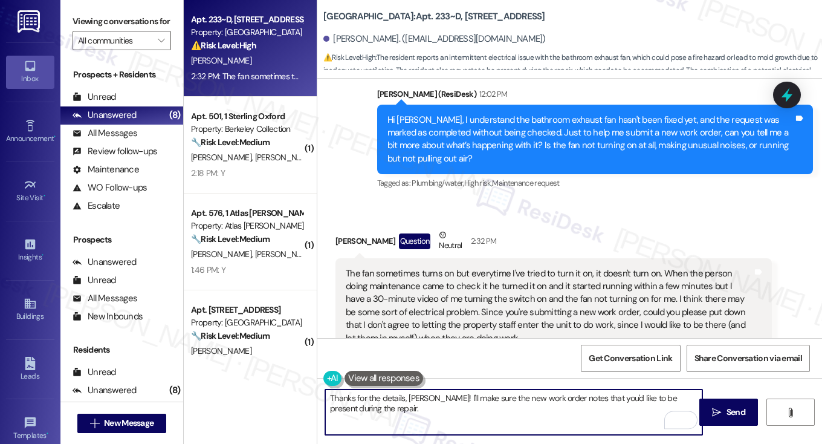
click at [638, 136] on div "Hi [PERSON_NAME], I understand the bathroom exhaust fan hasn't been fixed yet, …" at bounding box center [590, 140] width 407 height 52
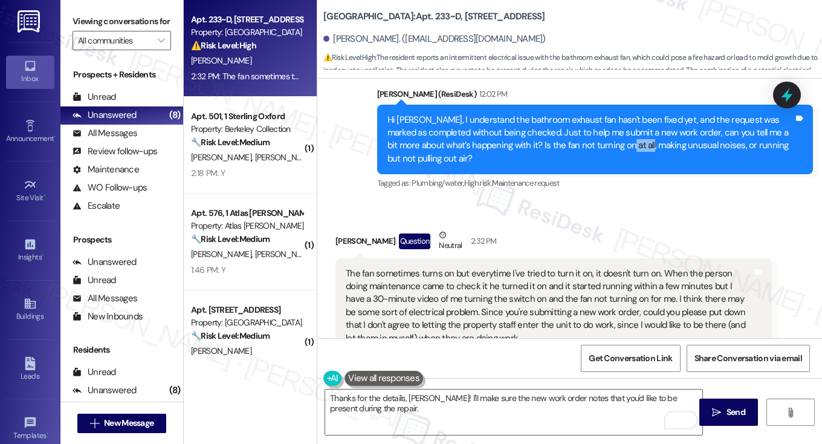
click at [638, 136] on div "Hi [PERSON_NAME], I understand the bathroom exhaust fan hasn't been fixed yet, …" at bounding box center [590, 140] width 407 height 52
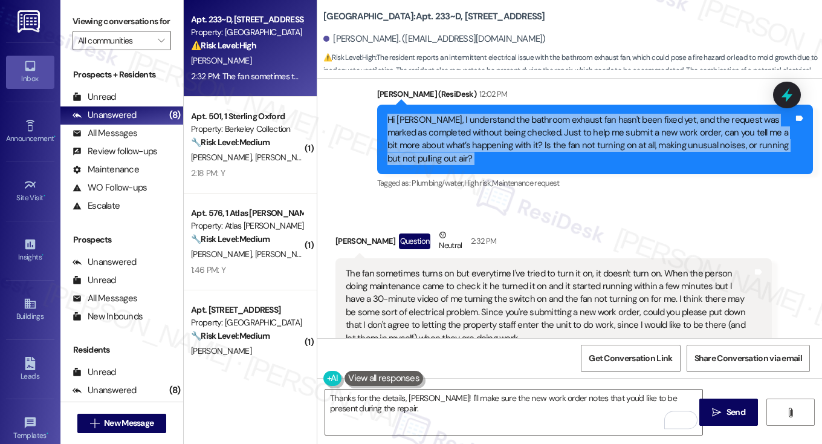
click at [638, 136] on div "Hi [PERSON_NAME], I understand the bathroom exhaust fan hasn't been fixed yet, …" at bounding box center [590, 140] width 407 height 52
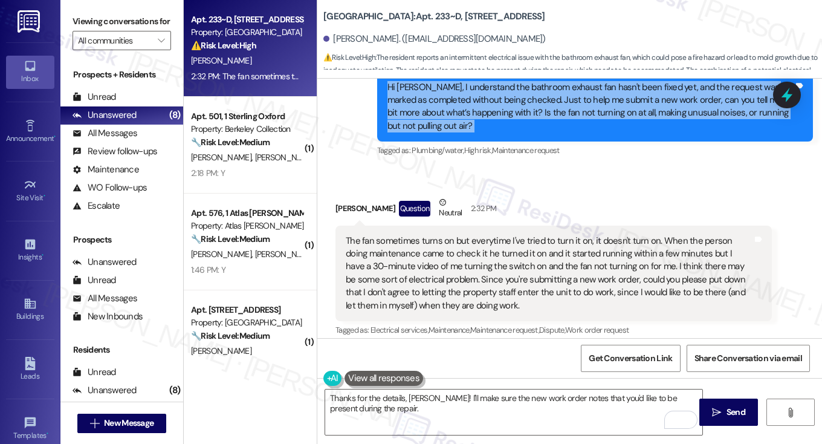
scroll to position [1907, 0]
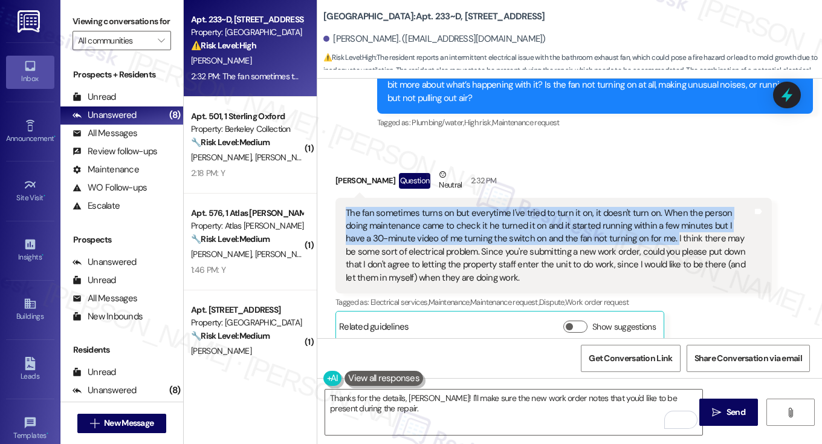
drag, startPoint x: 342, startPoint y: 197, endPoint x: 626, endPoint y: 227, distance: 285.1
click at [626, 227] on div "The fan sometimes turns on but everytime I've tried to turn it on, it doesn't t…" at bounding box center [554, 246] width 436 height 96
copy div "The fan sometimes turns on but everytime I've tried to turn it on, it doesn't t…"
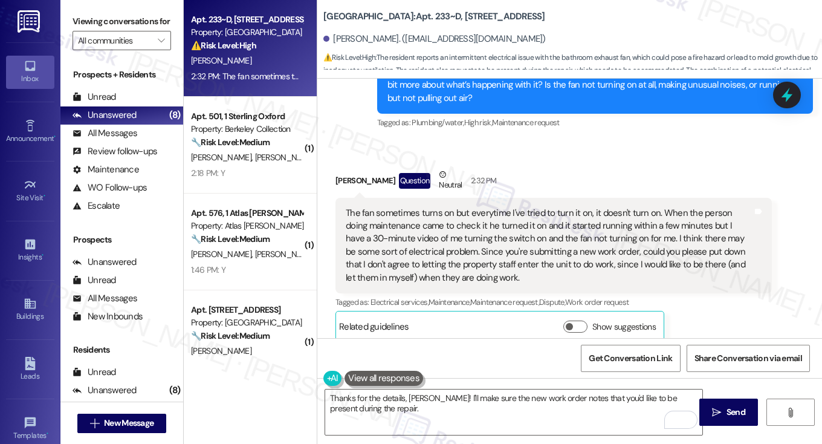
click at [75, 19] on label "Viewing conversations for" at bounding box center [122, 21] width 99 height 19
click at [467, 217] on div "The fan sometimes turns on but everytime I've tried to turn it on, it doesn't t…" at bounding box center [549, 246] width 407 height 78
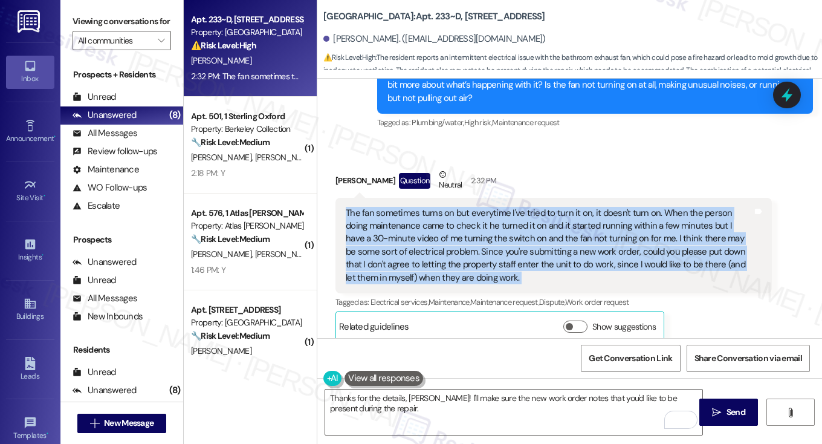
click at [467, 217] on div "The fan sometimes turns on but everytime I've tried to turn it on, it doesn't t…" at bounding box center [549, 246] width 407 height 78
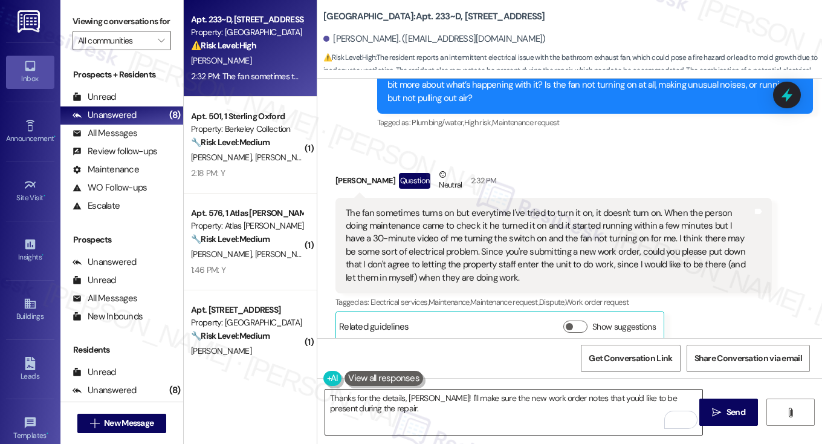
click at [444, 395] on textarea "Thanks for the details, Mira! I'll make sure the new work order notes that you'…" at bounding box center [513, 411] width 377 height 45
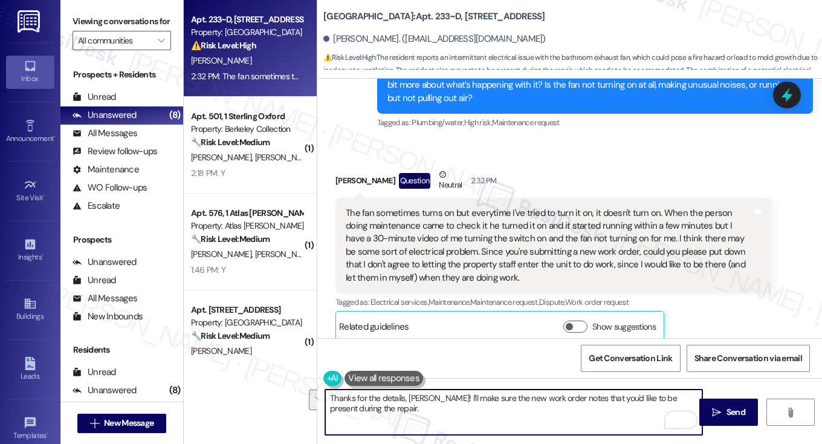
drag, startPoint x: 486, startPoint y: 407, endPoint x: 450, endPoint y: 394, distance: 38.6
click at [450, 394] on textarea "Thanks for the details, Mira! I'll make sure the new work order notes that you'…" at bounding box center [513, 411] width 377 height 45
click at [453, 401] on textarea "Thanks for the details, Mira! I'll make sure the new work order notes that you'…" at bounding box center [513, 411] width 377 height 45
click at [426, 418] on textarea "Thanks for the details, Mira! I'll make sure the new work order notes that you'…" at bounding box center [513, 411] width 377 height 45
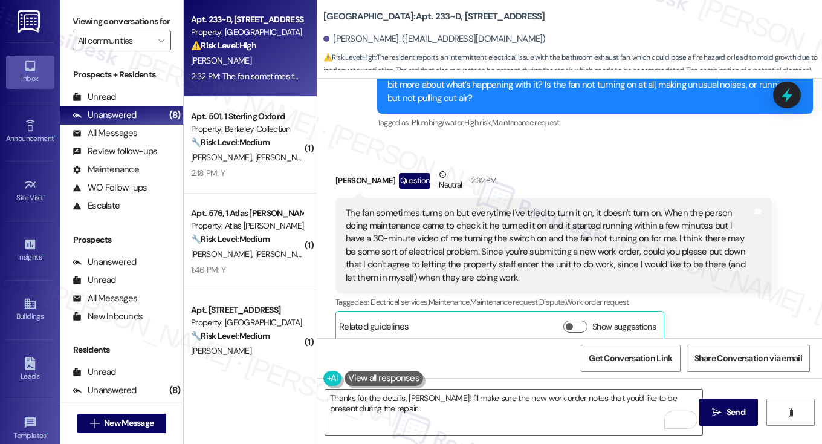
click at [499, 268] on div "The fan sometimes turns on but everytime I've tried to turn it on, it doesn't t…" at bounding box center [549, 246] width 407 height 78
click at [528, 230] on div "The fan sometimes turns on but everytime I've tried to turn it on, it doesn't t…" at bounding box center [549, 246] width 407 height 78
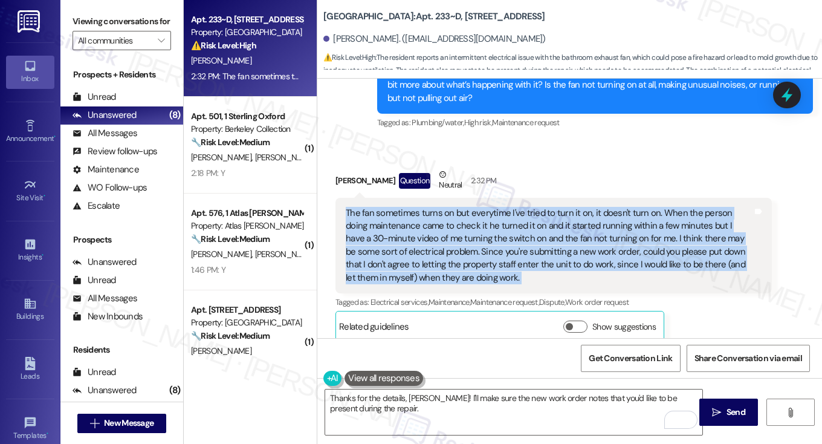
click at [528, 230] on div "The fan sometimes turns on but everytime I've tried to turn it on, it doesn't t…" at bounding box center [549, 246] width 407 height 78
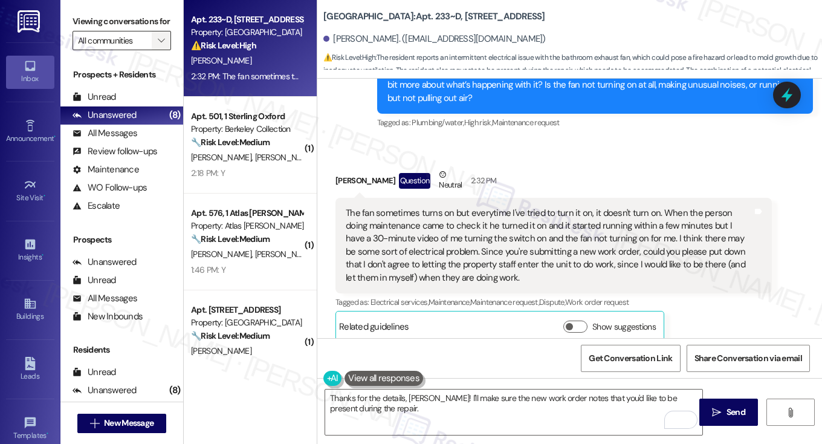
drag, startPoint x: 66, startPoint y: 14, endPoint x: 153, endPoint y: 53, distance: 95.3
click at [66, 14] on div "Viewing conversations for All communities " at bounding box center [121, 31] width 123 height 62
click at [495, 418] on textarea "Thanks for the details, Mira! I'll make sure the new work order notes that you'…" at bounding box center [513, 411] width 377 height 45
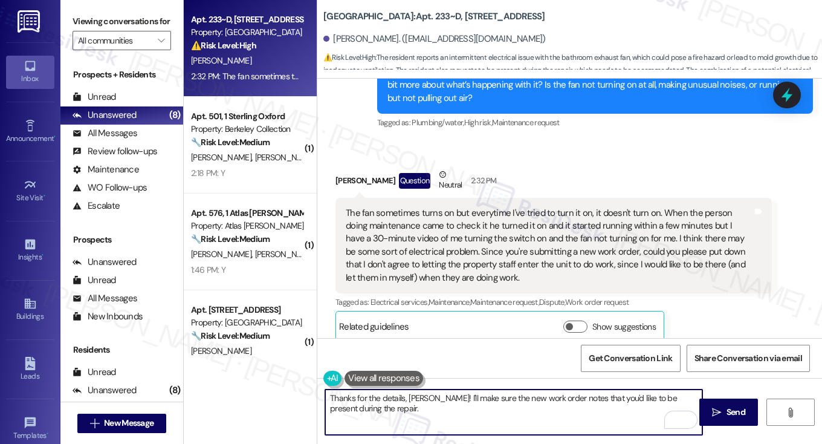
click at [468, 395] on textarea "Thanks for the details, Mira! I'll make sure the new work order notes that you'…" at bounding box center [513, 411] width 377 height 45
click at [467, 410] on textarea "Thanks for the details, Mira! I'll make sure the new work order notes that you'…" at bounding box center [513, 411] width 377 height 45
type textarea "Thanks for the details, Mira! I'll make sure the new work order notes that you'…"
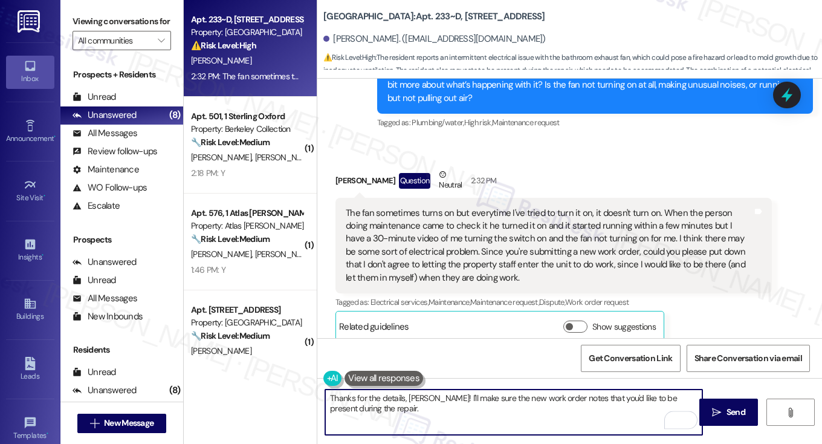
click at [498, 239] on div "The fan sometimes turns on but everytime I've tried to turn it on, it doesn't t…" at bounding box center [549, 246] width 407 height 78
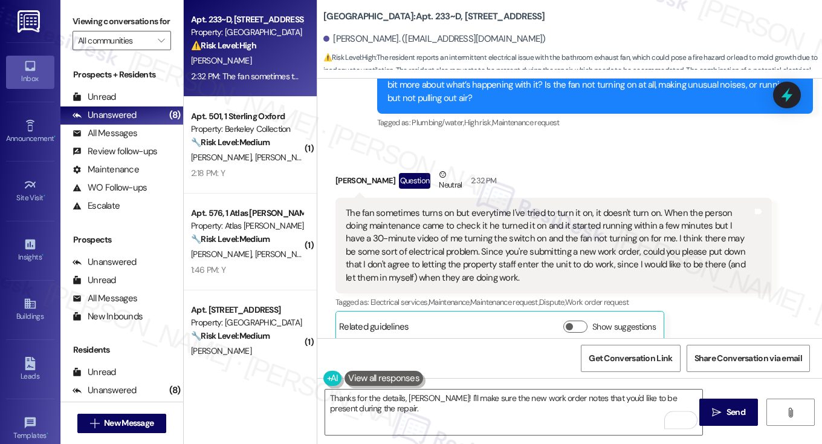
click at [532, 222] on div "The fan sometimes turns on but everytime I've tried to turn it on, it doesn't t…" at bounding box center [549, 246] width 407 height 78
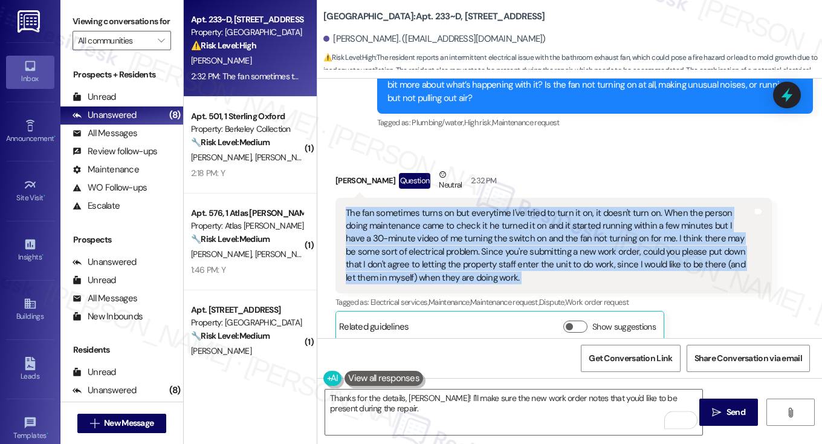
click at [532, 222] on div "The fan sometimes turns on but everytime I've tried to turn it on, it doesn't t…" at bounding box center [549, 246] width 407 height 78
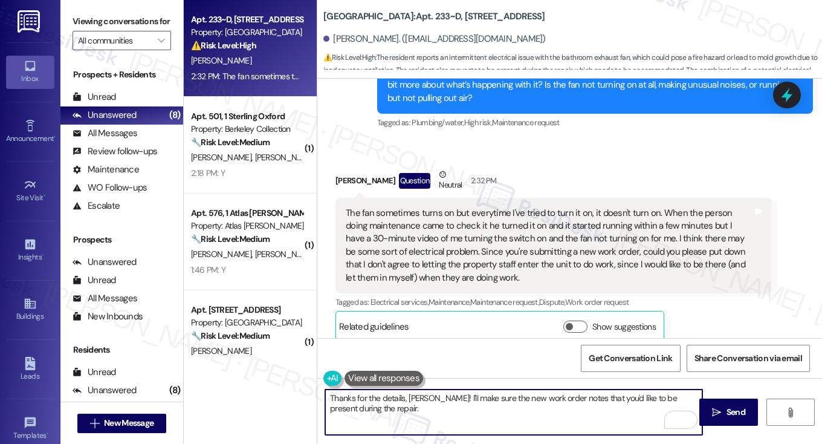
click at [415, 403] on textarea "Thanks for the details, Mira! I'll make sure the new work order notes that you'…" at bounding box center [513, 411] width 377 height 45
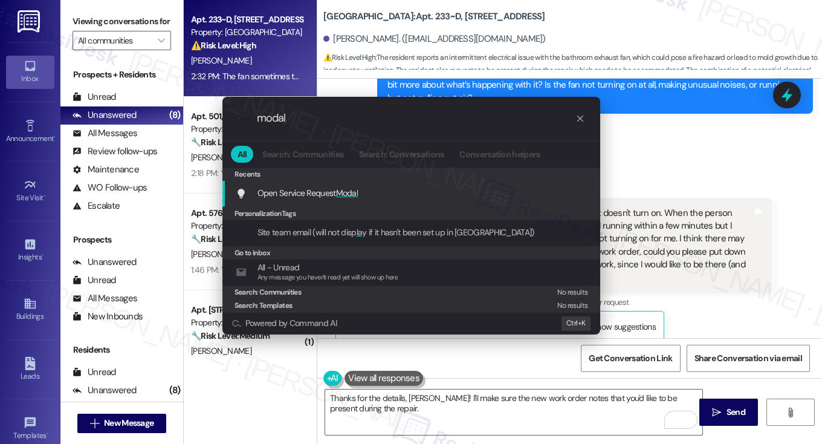
click at [299, 187] on span "Open Service Request Modal" at bounding box center [308, 192] width 101 height 11
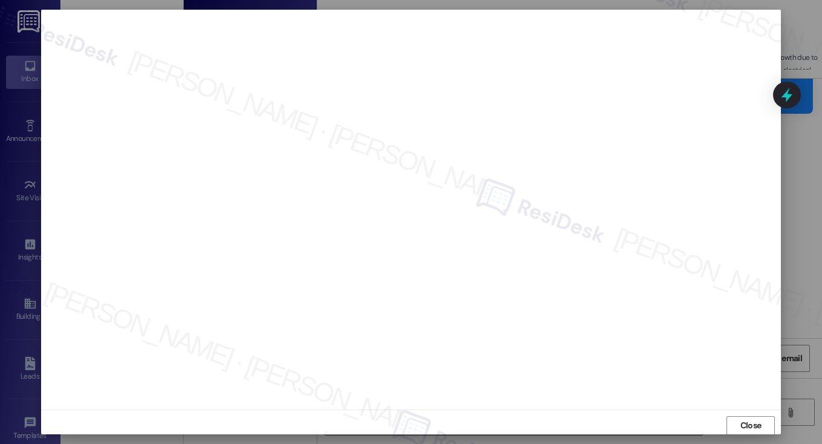
scroll to position [1, 0]
click at [747, 422] on span "Close" at bounding box center [751, 424] width 21 height 13
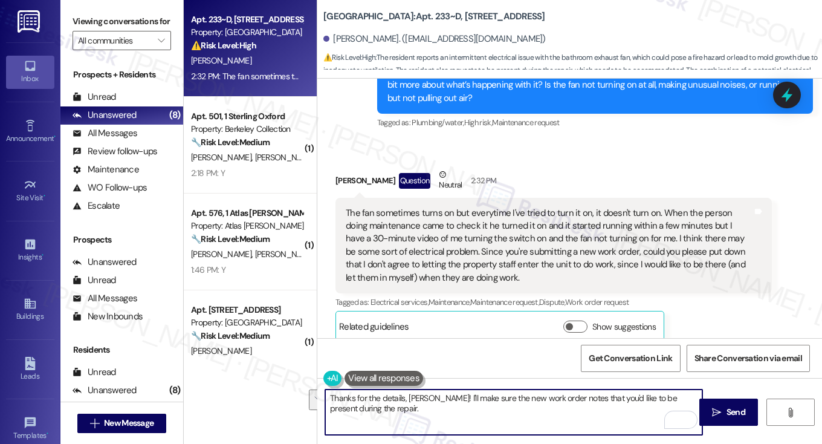
drag, startPoint x: 618, startPoint y: 397, endPoint x: 617, endPoint y: 420, distance: 23.0
click at [617, 420] on textarea "Thanks for the details, Mira! I'll make sure the new work order notes that you'…" at bounding box center [513, 411] width 377 height 45
click at [551, 246] on div "The fan sometimes turns on but everytime I've tried to turn it on, it doesn't t…" at bounding box center [549, 246] width 407 height 78
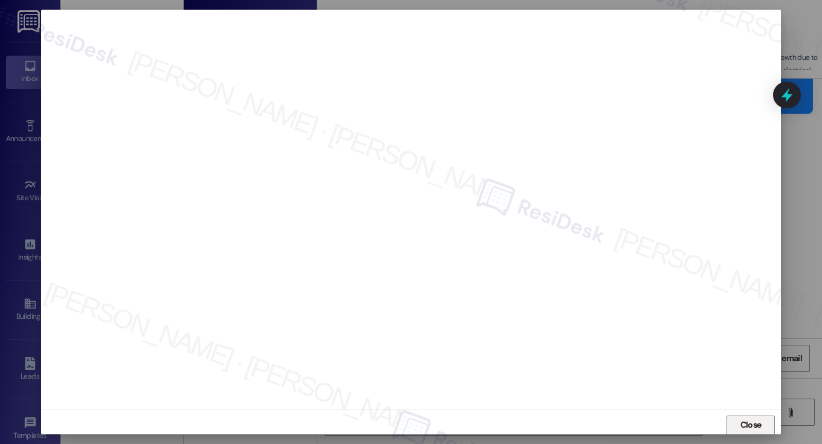
click at [741, 419] on span "Close" at bounding box center [751, 424] width 21 height 13
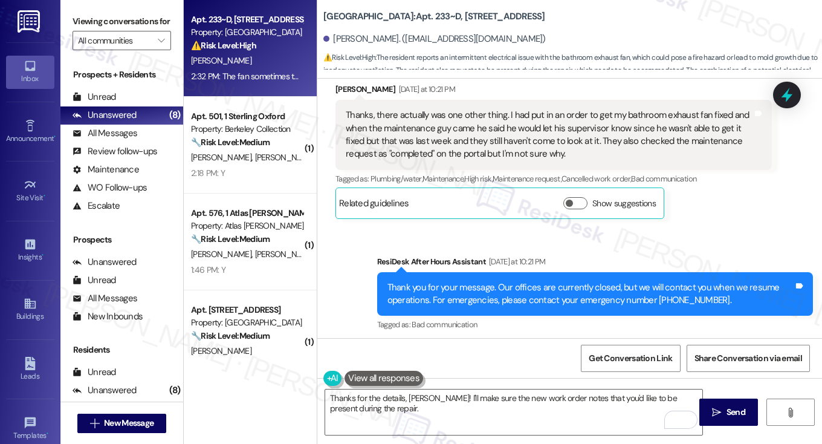
scroll to position [1423, 0]
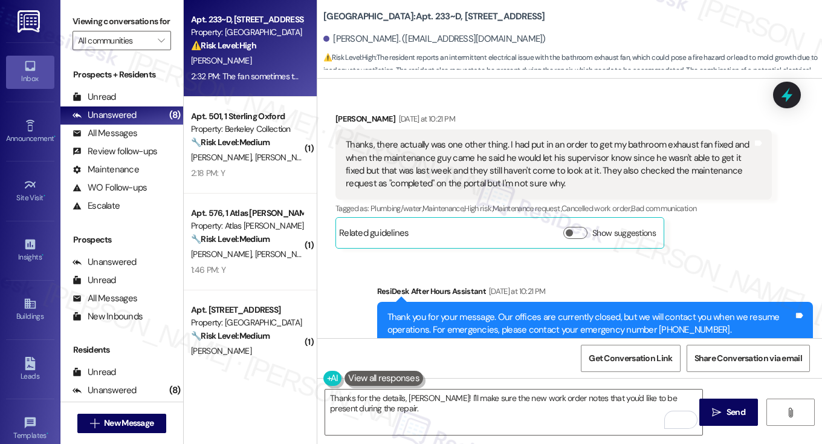
click at [637, 138] on div "Thanks, there actually was one other thing. I had put in an order to get my bat…" at bounding box center [549, 164] width 407 height 52
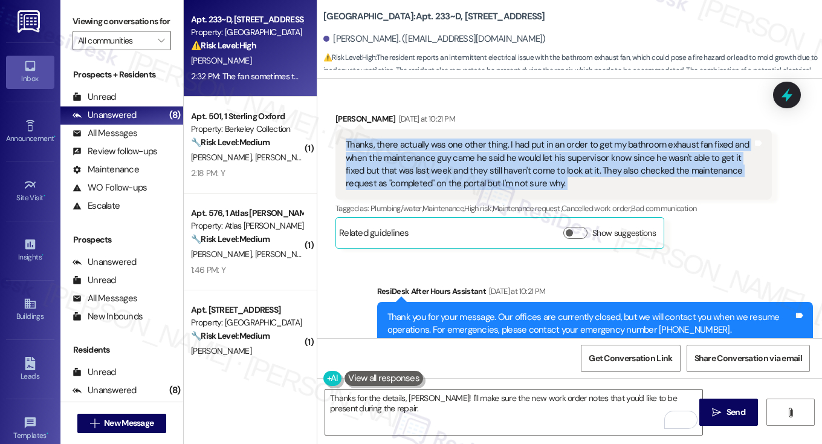
click at [637, 138] on div "Thanks, there actually was one other thing. I had put in an order to get my bat…" at bounding box center [549, 164] width 407 height 52
click at [548, 138] on div "Thanks, there actually was one other thing. I had put in an order to get my bat…" at bounding box center [549, 164] width 407 height 52
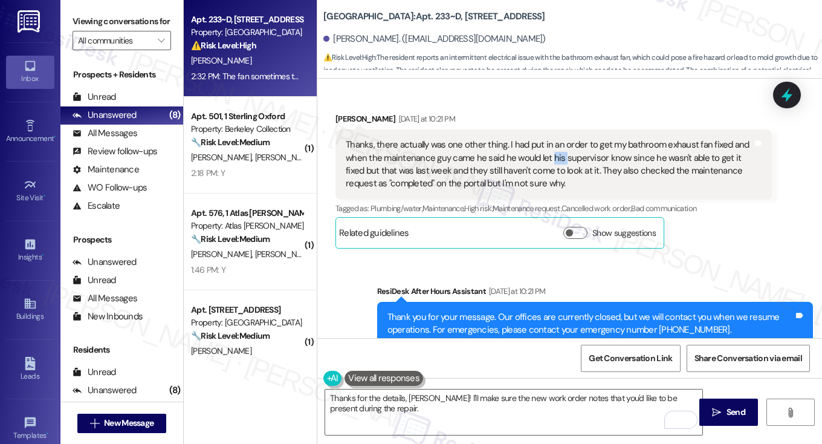
click at [548, 138] on div "Thanks, there actually was one other thing. I had put in an order to get my bat…" at bounding box center [549, 164] width 407 height 52
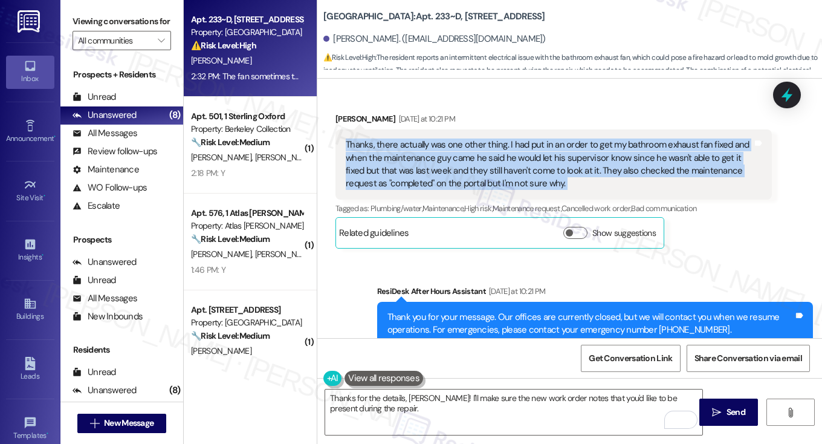
click at [548, 138] on div "Thanks, there actually was one other thing. I had put in an order to get my bat…" at bounding box center [549, 164] width 407 height 52
click at [795, 99] on icon at bounding box center [787, 95] width 16 height 16
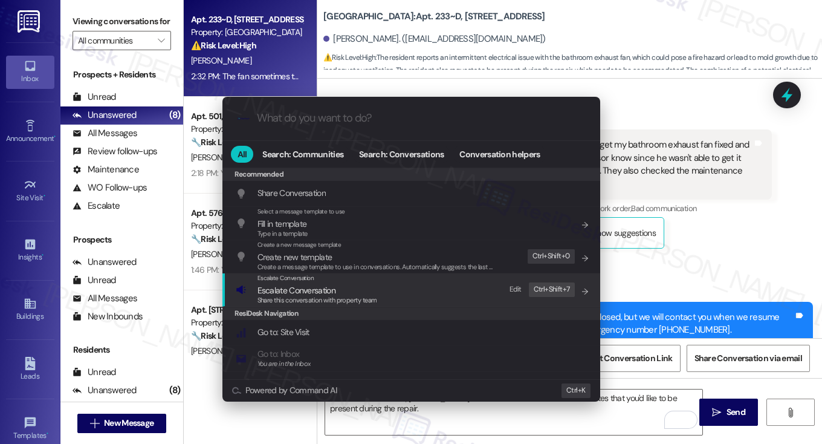
click at [423, 288] on div "Escalate Conversation Escalate Conversation Share this conversation with proper…" at bounding box center [413, 289] width 354 height 33
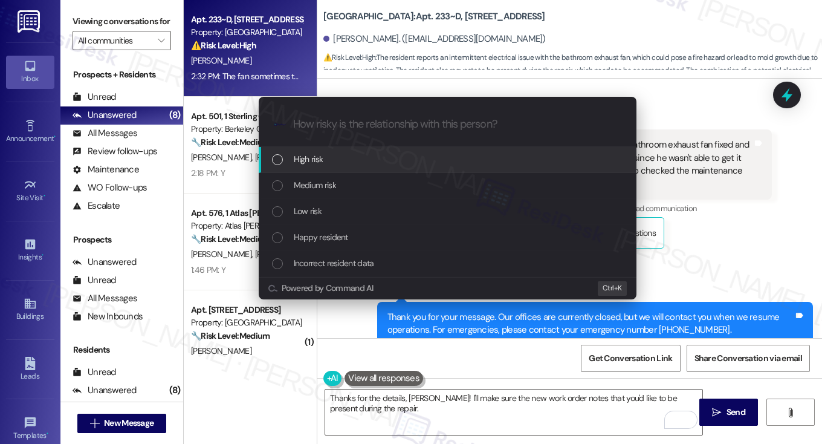
click at [701, 91] on div "Escalate Conversation How risky is the relationship with this person? Topics (e…" at bounding box center [411, 222] width 822 height 444
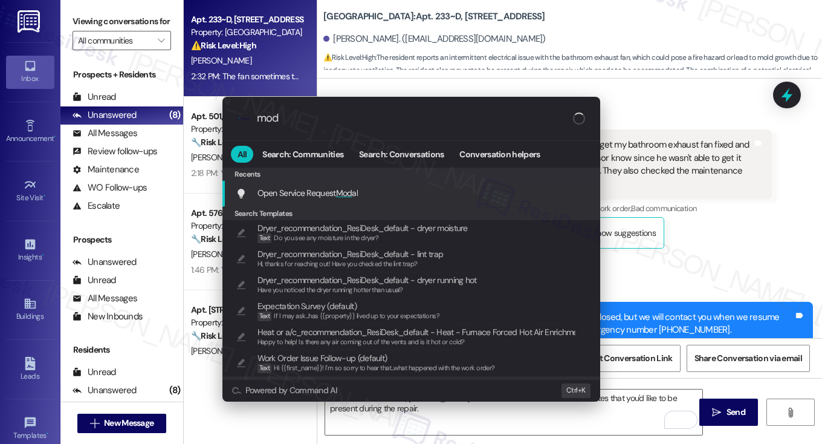
type input "moda"
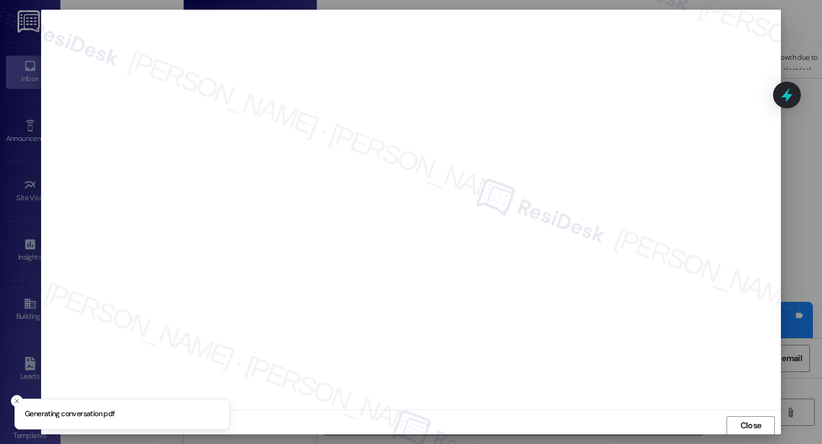
scroll to position [1, 0]
click at [728, 418] on button "Close" at bounding box center [751, 424] width 48 height 19
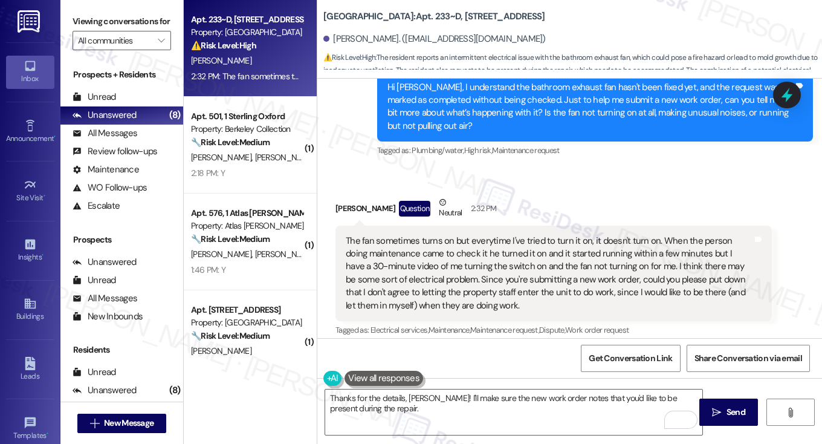
scroll to position [1907, 0]
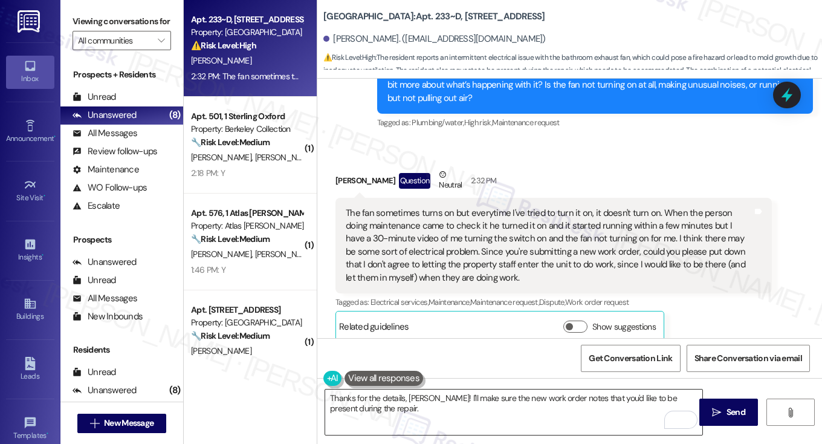
click at [408, 406] on textarea "Thanks for the details, Mira! I'll make sure the new work order notes that you'…" at bounding box center [513, 411] width 377 height 45
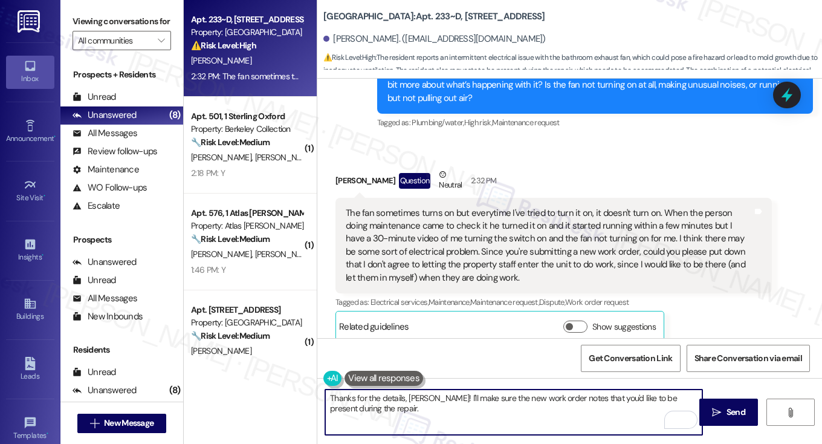
click at [426, 397] on textarea "Thanks for the details, Mira! I'll make sure the new work order notes that you'…" at bounding box center [513, 411] width 377 height 45
click at [475, 408] on textarea "Thanks for the details, Mira! I'll make sure the new work order notes that you'…" at bounding box center [513, 411] width 377 height 45
drag, startPoint x: 430, startPoint y: 396, endPoint x: 443, endPoint y: 396, distance: 12.7
click at [428, 396] on textarea "Thanks for the details, Mira! I'll make sure the new work order notes that you'…" at bounding box center [513, 411] width 377 height 45
drag, startPoint x: 452, startPoint y: 398, endPoint x: 426, endPoint y: 397, distance: 26.7
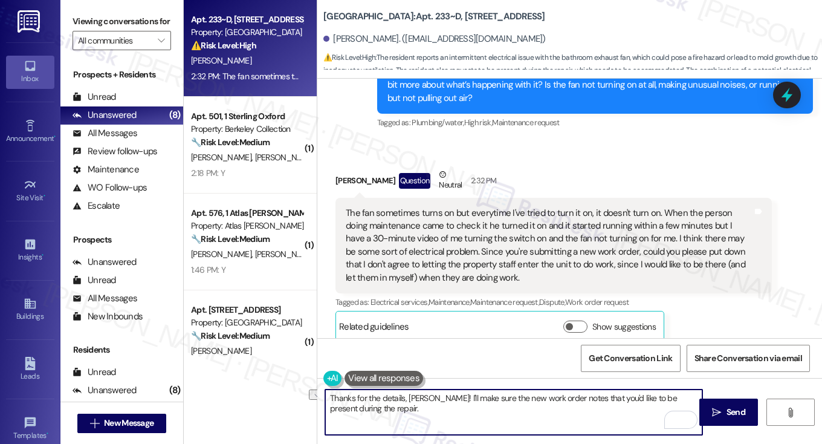
click at [426, 397] on textarea "Thanks for the details, Mira! I'll make sure the new work order notes that you'…" at bounding box center [513, 411] width 377 height 45
click at [565, 403] on textarea "Thanks for the details, Mira! I've made sure the new work order notes that you'…" at bounding box center [513, 411] width 377 height 45
click at [501, 418] on textarea "Thanks for the details, Mira! I've made sure the new work order notes that you'…" at bounding box center [513, 411] width 377 height 45
paste textarea "7564448"
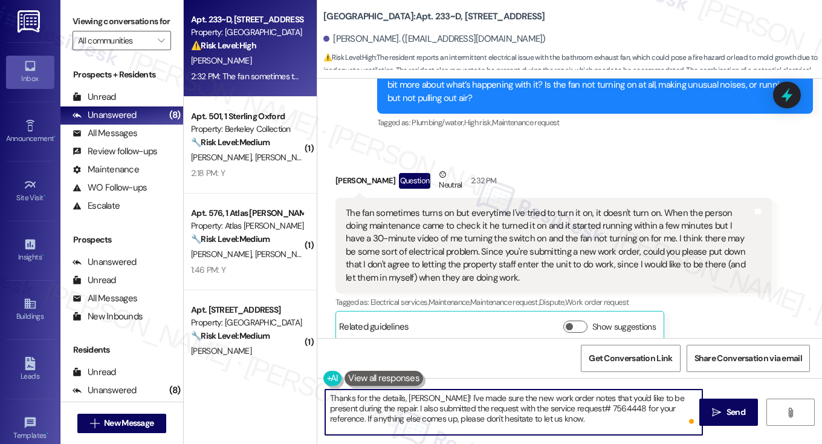
click at [530, 421] on textarea "Thanks for the details, Mira! I've made sure the new work order notes that you'…" at bounding box center [513, 411] width 377 height 45
type textarea "Thanks for the details, [PERSON_NAME]! I've made sure the new work order notes …"
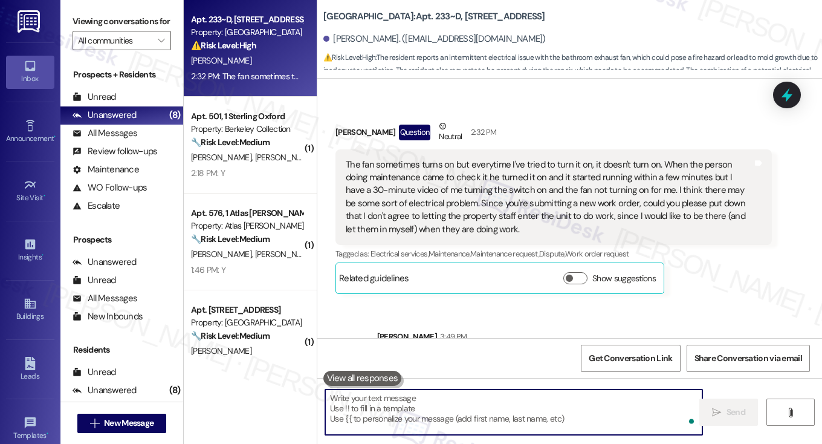
scroll to position [2017, 0]
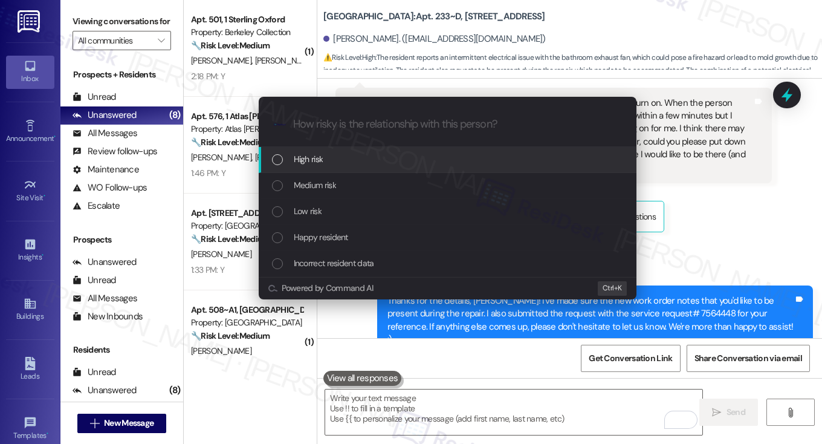
click at [61, 5] on div "Escalate Conversation How risky is the relationship with this person? Topics (e…" at bounding box center [411, 222] width 822 height 444
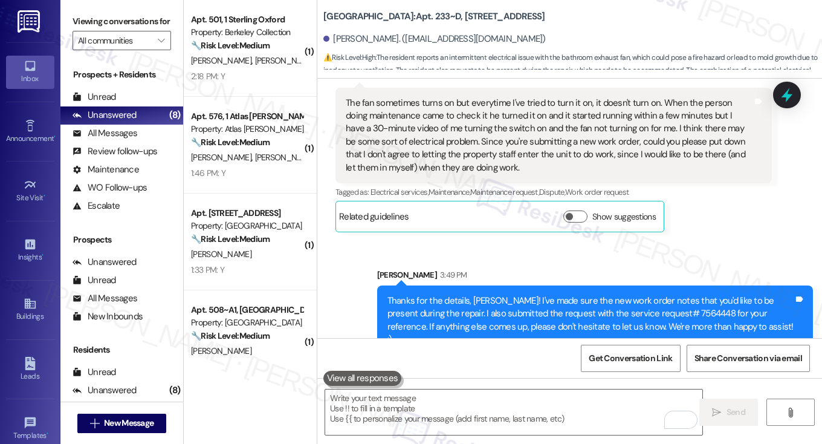
click at [621, 124] on div "The fan sometimes turns on but everytime I've tried to turn it on, it doesn't t…" at bounding box center [549, 136] width 407 height 78
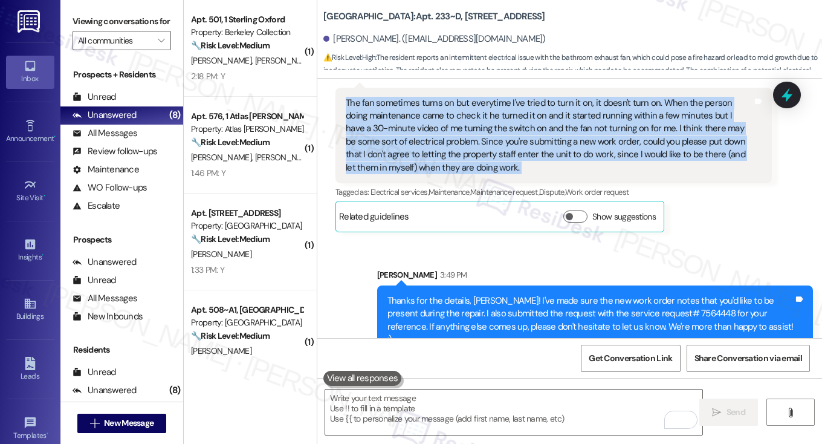
click at [621, 124] on div "The fan sometimes turns on but everytime I've tried to turn it on, it doesn't t…" at bounding box center [549, 136] width 407 height 78
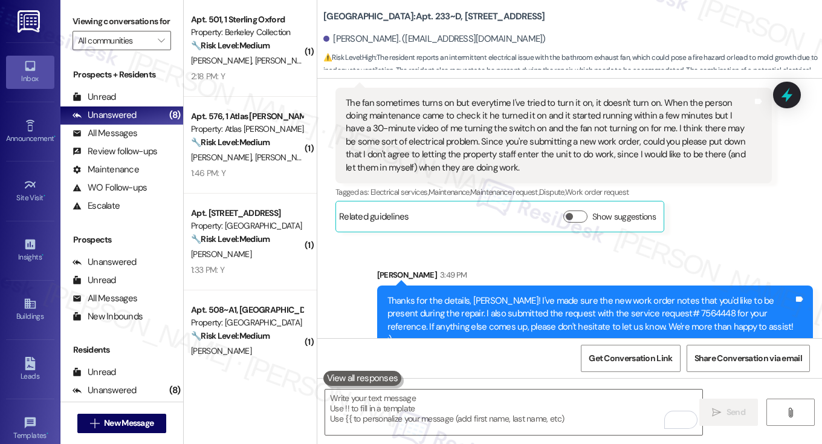
click at [622, 294] on div "Thanks for the details, [PERSON_NAME]! I've made sure the new work order notes …" at bounding box center [590, 320] width 407 height 52
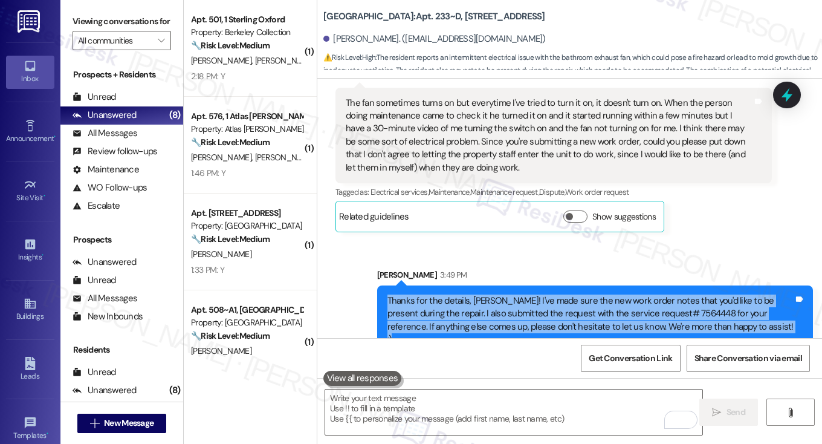
click at [622, 294] on div "Thanks for the details, [PERSON_NAME]! I've made sure the new work order notes …" at bounding box center [590, 320] width 407 height 52
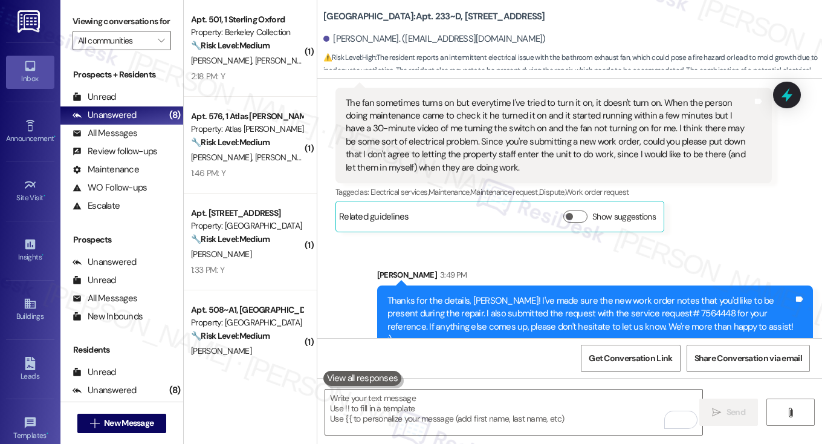
click at [548, 115] on div "The fan sometimes turns on but everytime I've tried to turn it on, it doesn't t…" at bounding box center [549, 136] width 407 height 78
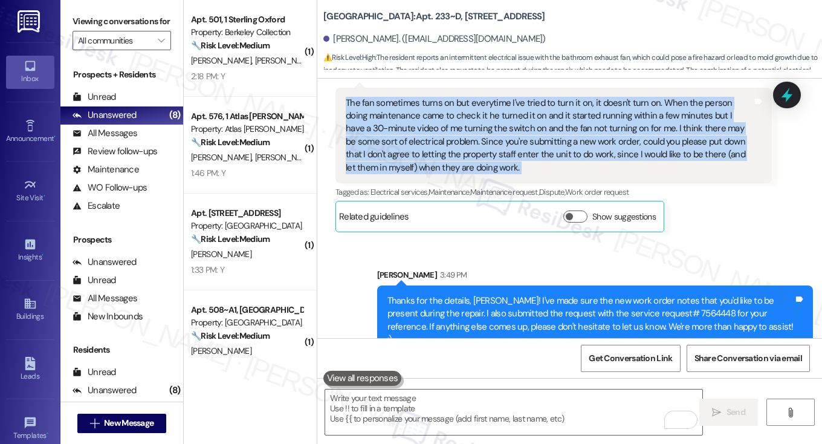
click at [548, 115] on div "The fan sometimes turns on but everytime I've tried to turn it on, it doesn't t…" at bounding box center [549, 136] width 407 height 78
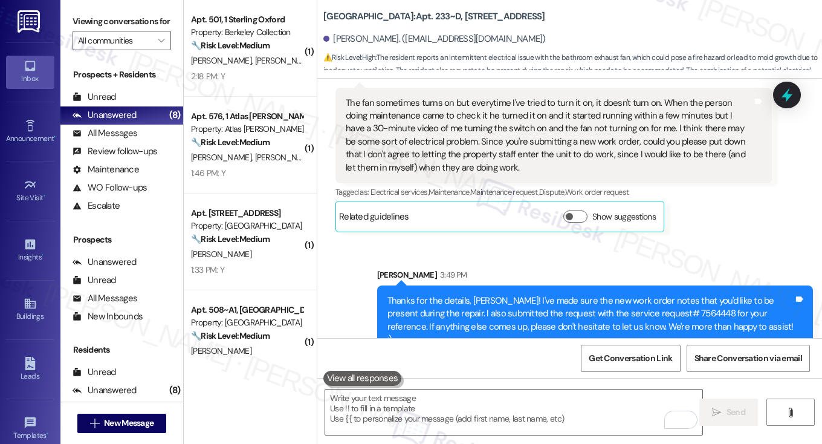
click at [583, 317] on div "Thanks for the details, [PERSON_NAME]! I've made sure the new work order notes …" at bounding box center [590, 320] width 407 height 52
click at [795, 102] on icon at bounding box center [787, 95] width 21 height 21
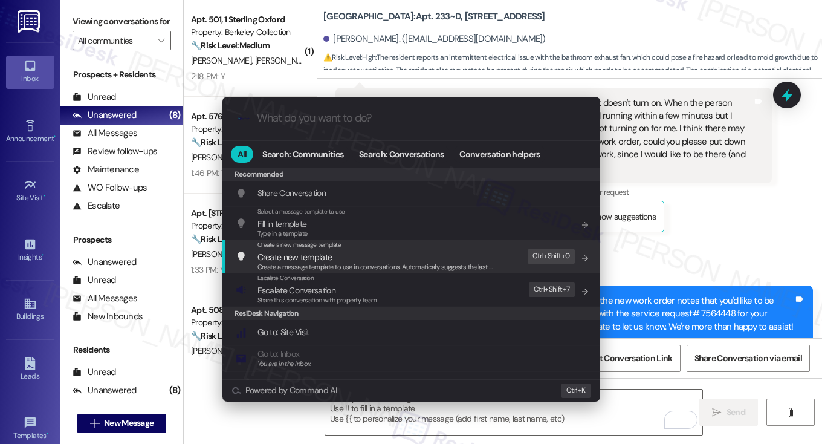
click at [718, 222] on div ".cls-1{fill:#0a055f;}.cls-2{fill:#0cc4c4;} resideskLogoBlueOrange All Search: C…" at bounding box center [411, 222] width 822 height 444
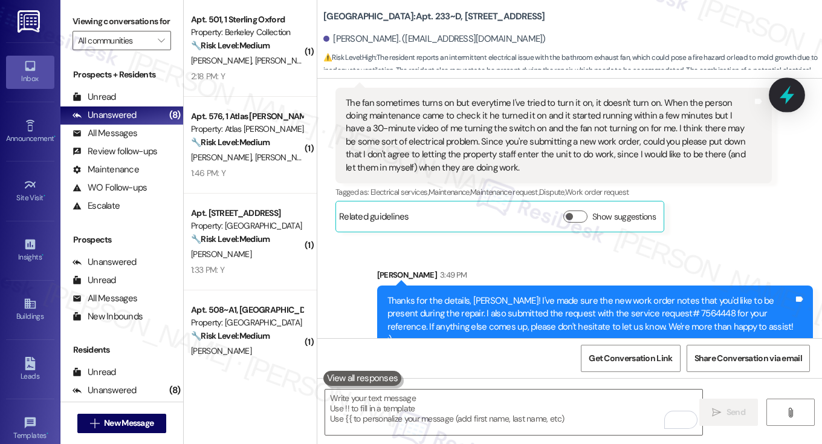
click at [783, 89] on icon at bounding box center [787, 95] width 21 height 21
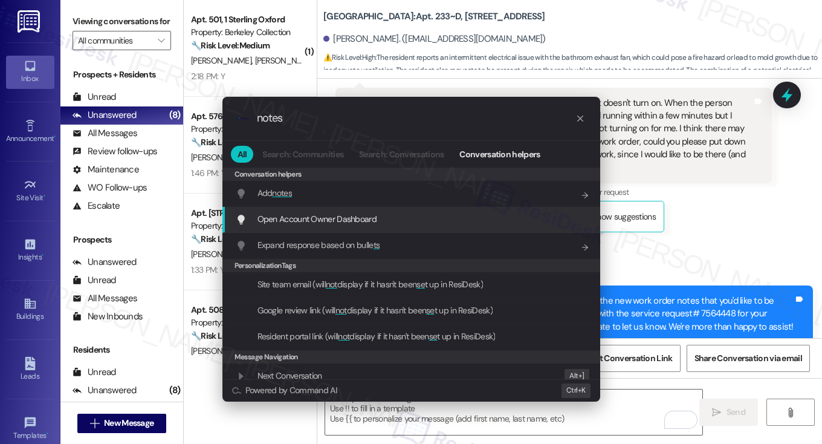
type input "notes"
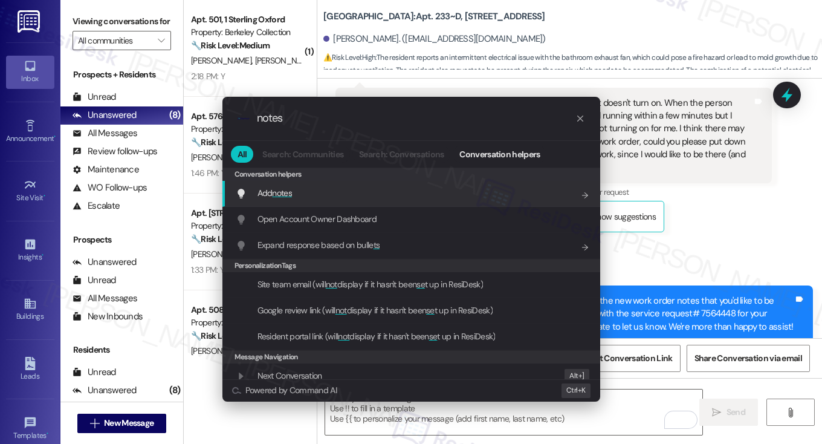
click at [299, 195] on div "Add notes Add shortcut" at bounding box center [413, 192] width 354 height 13
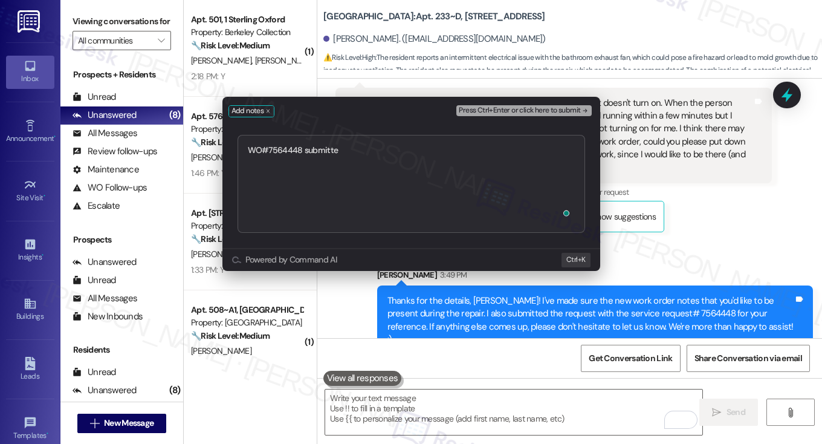
type textarea "WO#7564448 submitted"
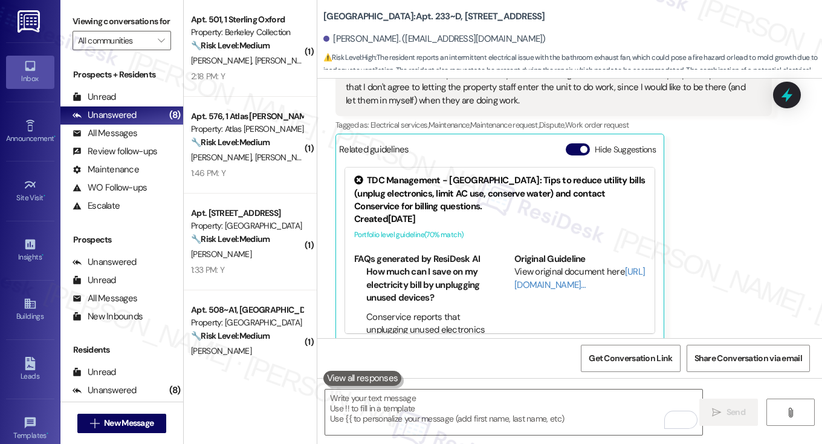
scroll to position [184, 0]
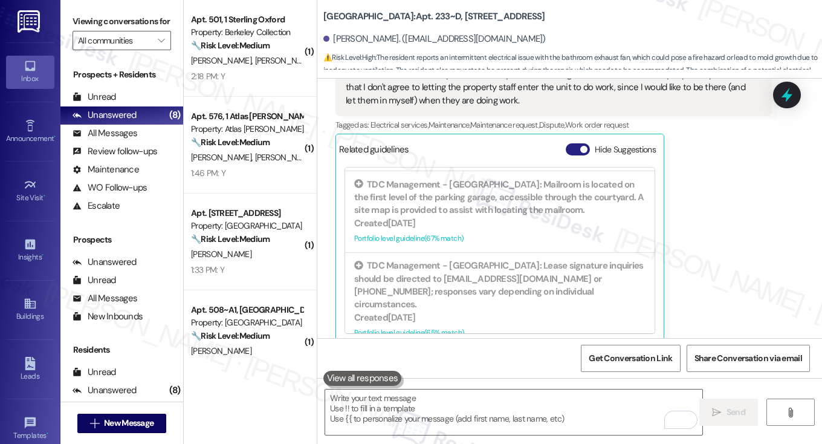
click at [571, 143] on button "Hide Suggestions" at bounding box center [578, 149] width 24 height 12
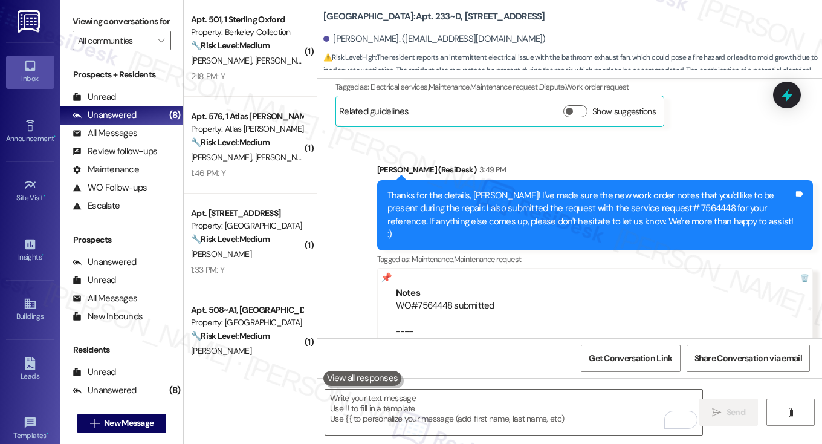
scroll to position [2150, 0]
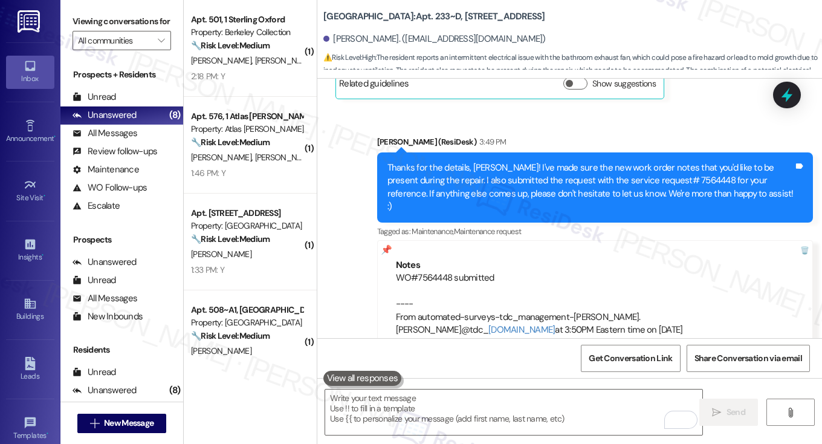
click at [452, 161] on div "Thanks for the details, [PERSON_NAME]! I've made sure the new work order notes …" at bounding box center [590, 187] width 407 height 52
click at [426, 271] on div "WO#7564448 submitted ---- From automated-surveys-tdc_management-katrina.lopez@t…" at bounding box center [595, 303] width 399 height 65
click at [476, 171] on div "Thanks for the details, [PERSON_NAME]! I've made sure the new work order notes …" at bounding box center [590, 187] width 407 height 52
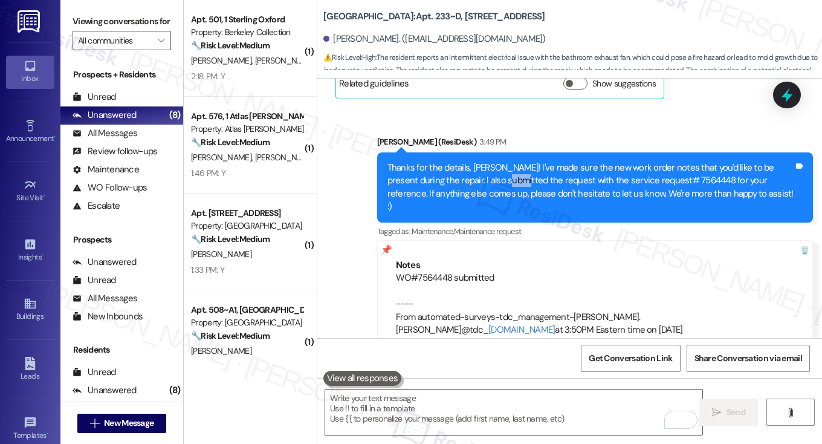
click at [476, 171] on div "Thanks for the details, [PERSON_NAME]! I've made sure the new work order notes …" at bounding box center [590, 187] width 407 height 52
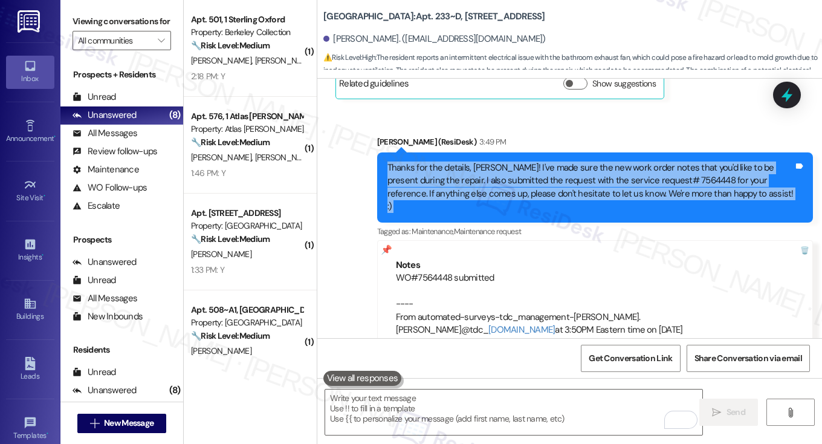
click at [476, 171] on div "Thanks for the details, [PERSON_NAME]! I've made sure the new work order notes …" at bounding box center [590, 187] width 407 height 52
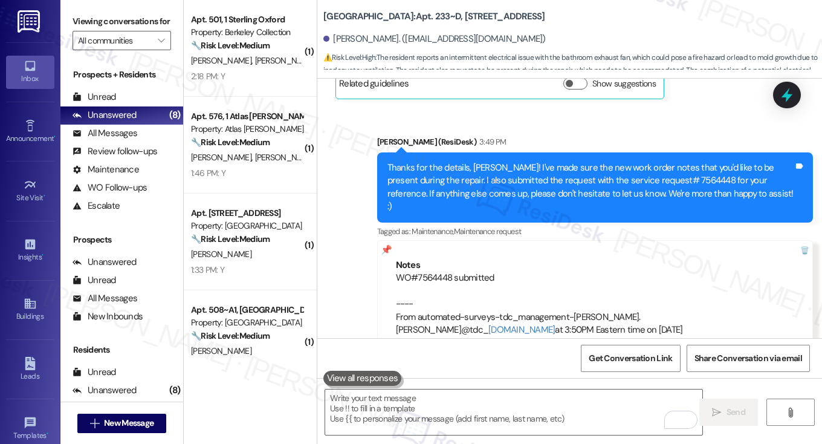
click at [432, 271] on div "WO#7564448 submitted ---- From automated-surveys-tdc_management-katrina.lopez@t…" at bounding box center [595, 303] width 399 height 65
click at [491, 161] on div "Thanks for the details, [PERSON_NAME]! I've made sure the new work order notes …" at bounding box center [590, 187] width 407 height 52
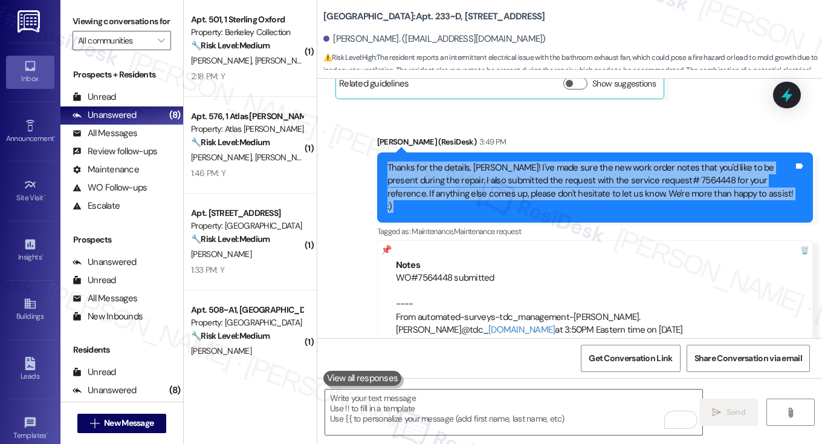
click at [491, 161] on div "Thanks for the details, [PERSON_NAME]! I've made sure the new work order notes …" at bounding box center [590, 187] width 407 height 52
click at [479, 161] on div "Thanks for the details, [PERSON_NAME]! I've made sure the new work order notes …" at bounding box center [590, 187] width 407 height 52
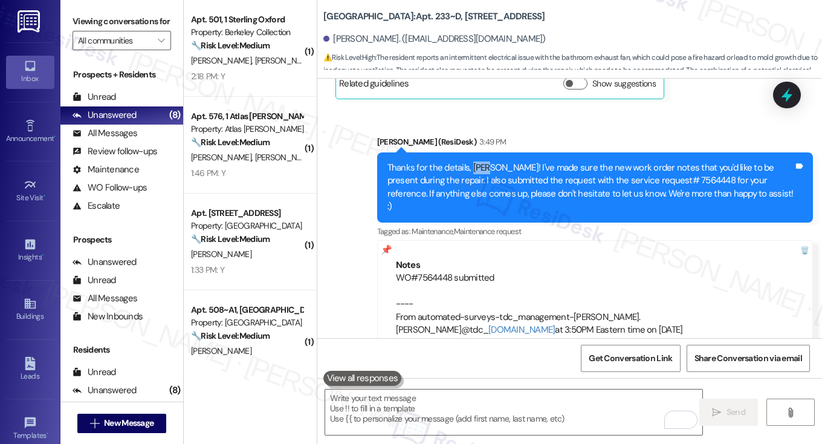
click at [479, 161] on div "Thanks for the details, [PERSON_NAME]! I've made sure the new work order notes …" at bounding box center [590, 187] width 407 height 52
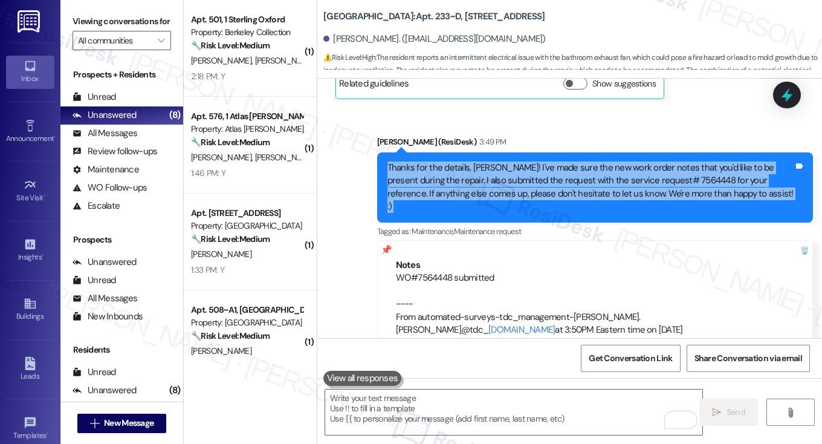
click at [479, 161] on div "Thanks for the details, [PERSON_NAME]! I've made sure the new work order notes …" at bounding box center [590, 187] width 407 height 52
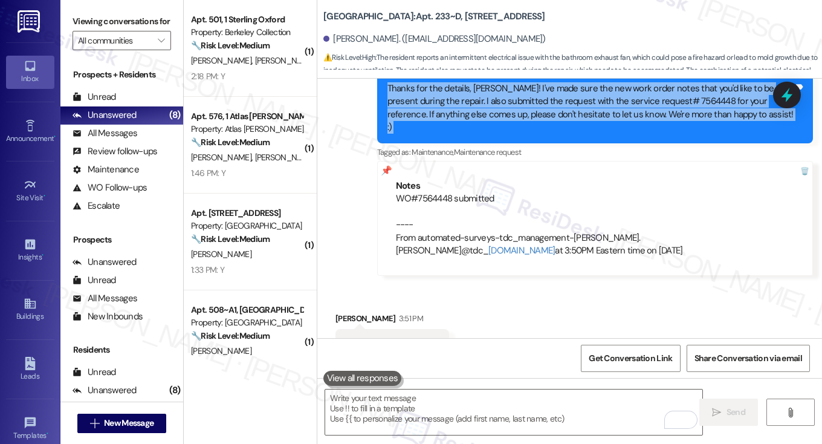
scroll to position [2234, 0]
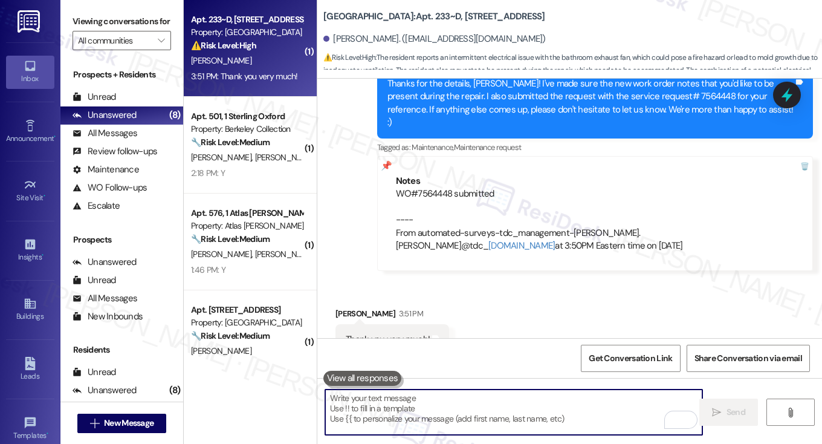
click at [402, 389] on textarea "To enrich screen reader interactions, please activate Accessibility in Grammarl…" at bounding box center [513, 411] width 377 height 45
click at [401, 406] on textarea "To enrich screen reader interactions, please activate Accessibility in Grammarl…" at bounding box center [513, 411] width 377 height 45
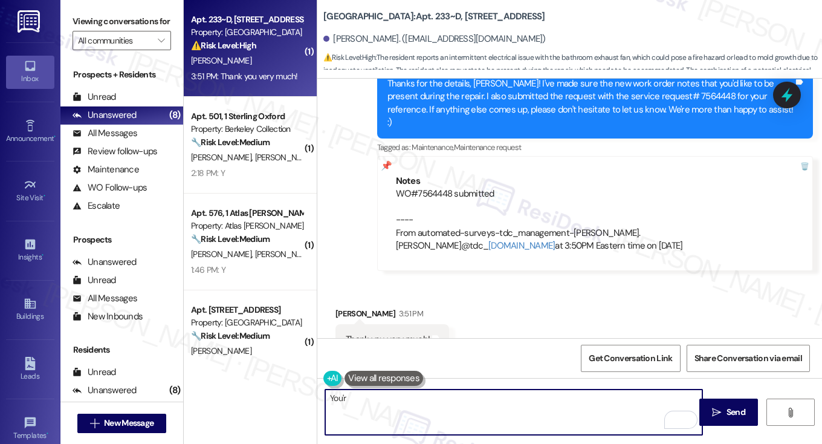
type textarea "You'r"
